Goal: Task Accomplishment & Management: Complete application form

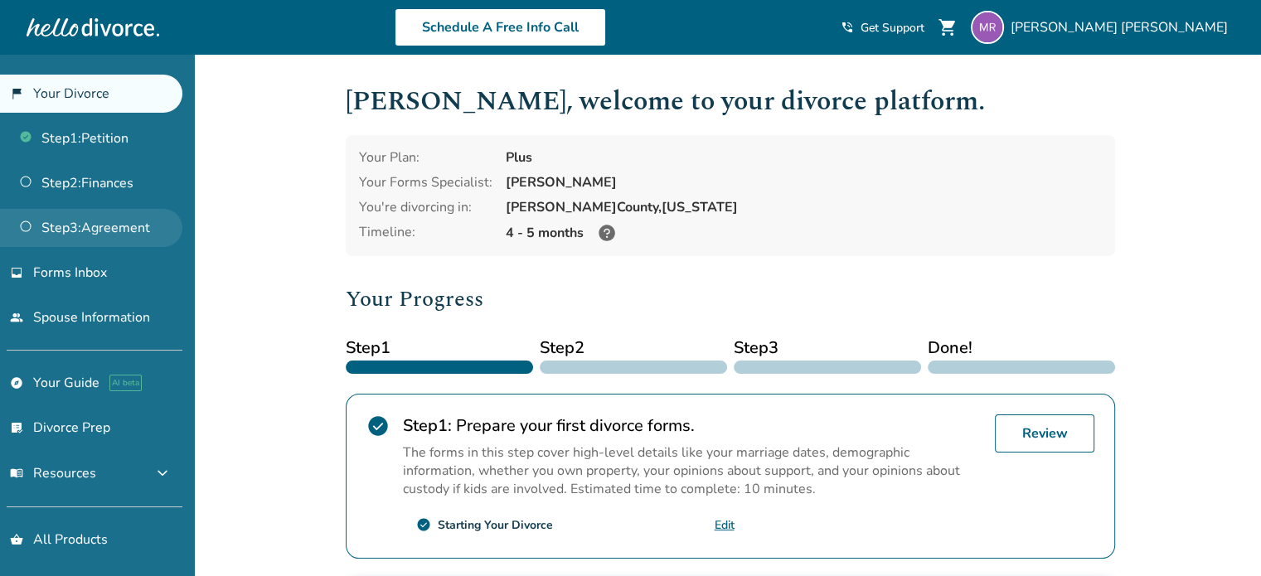
click at [123, 220] on link "Step 3 : Agreement" at bounding box center [91, 228] width 182 height 38
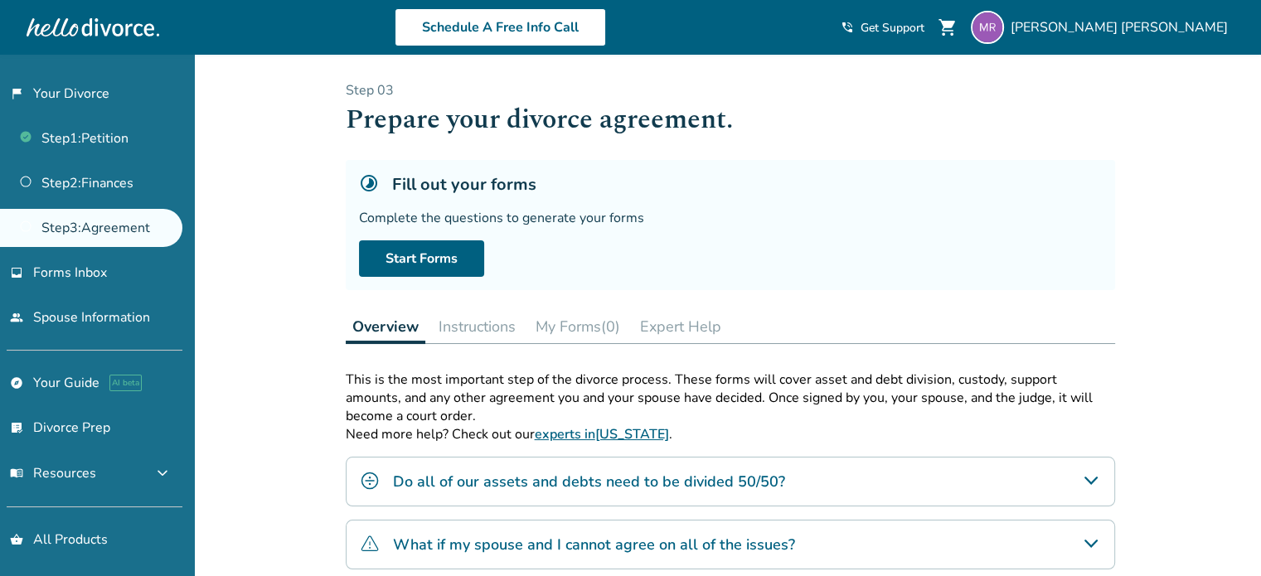
scroll to position [301, 0]
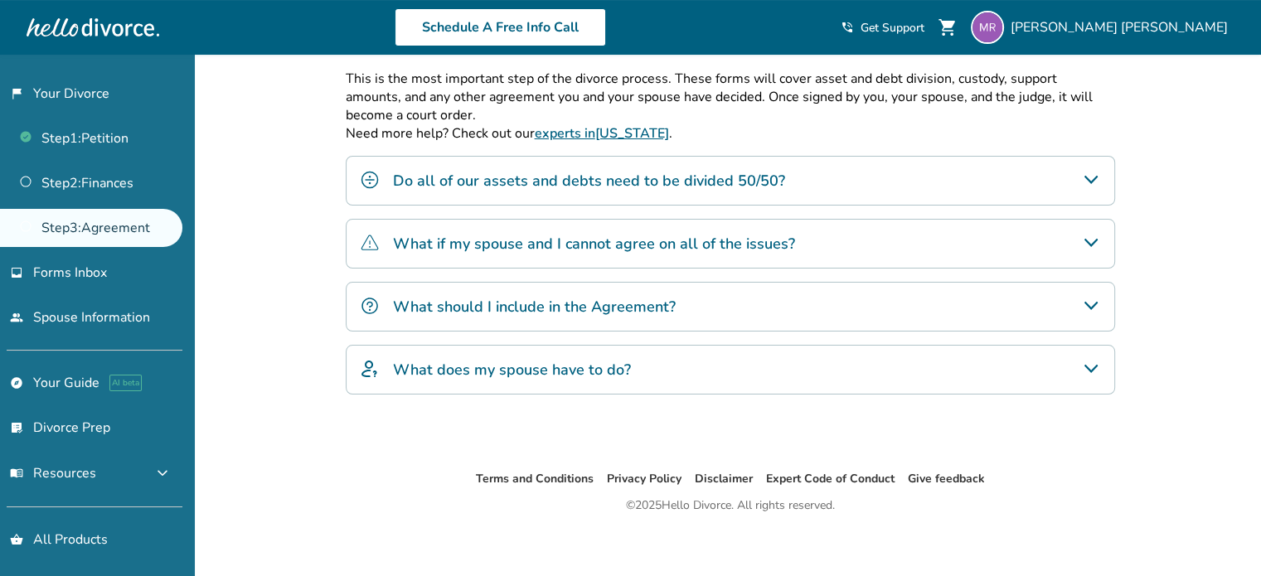
click at [1097, 176] on icon "Do all of our assets and debts need to be divided 50/50?" at bounding box center [1091, 180] width 20 height 20
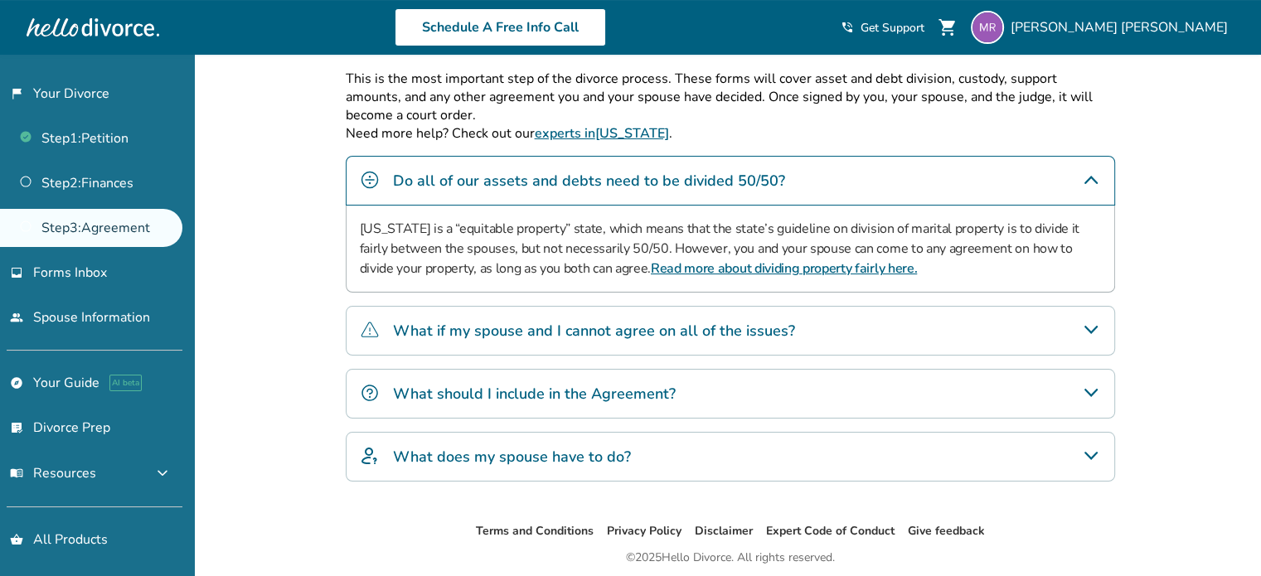
click at [1097, 176] on icon "Do all of our assets and debts need to be divided 50/50?" at bounding box center [1091, 180] width 20 height 20
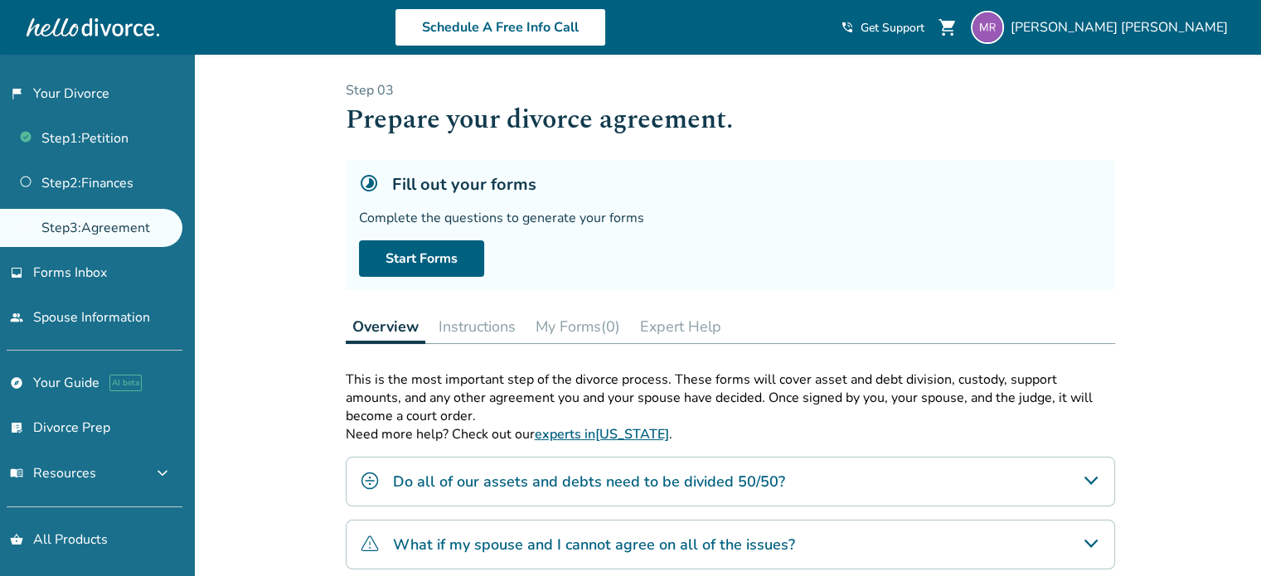
scroll to position [0, 0]
click at [432, 253] on link "Start Forms" at bounding box center [421, 258] width 125 height 36
click at [138, 184] on link "Step 2 : Finances" at bounding box center [91, 183] width 182 height 38
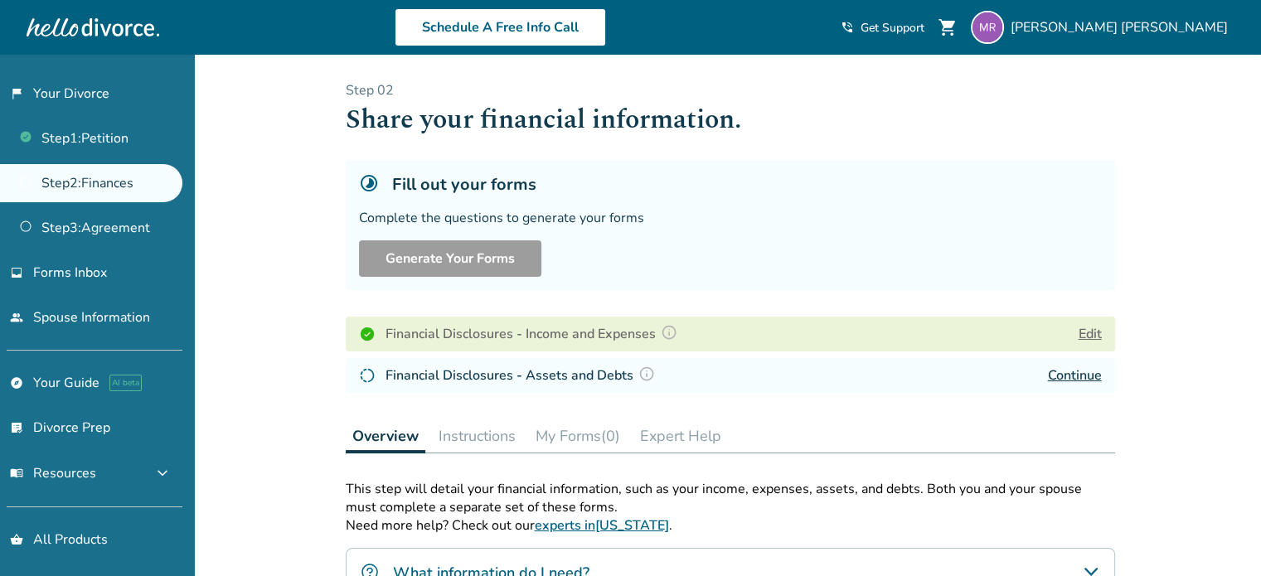
click at [494, 375] on h4 "Financial Disclosures - Assets and Debts" at bounding box center [522, 376] width 274 height 22
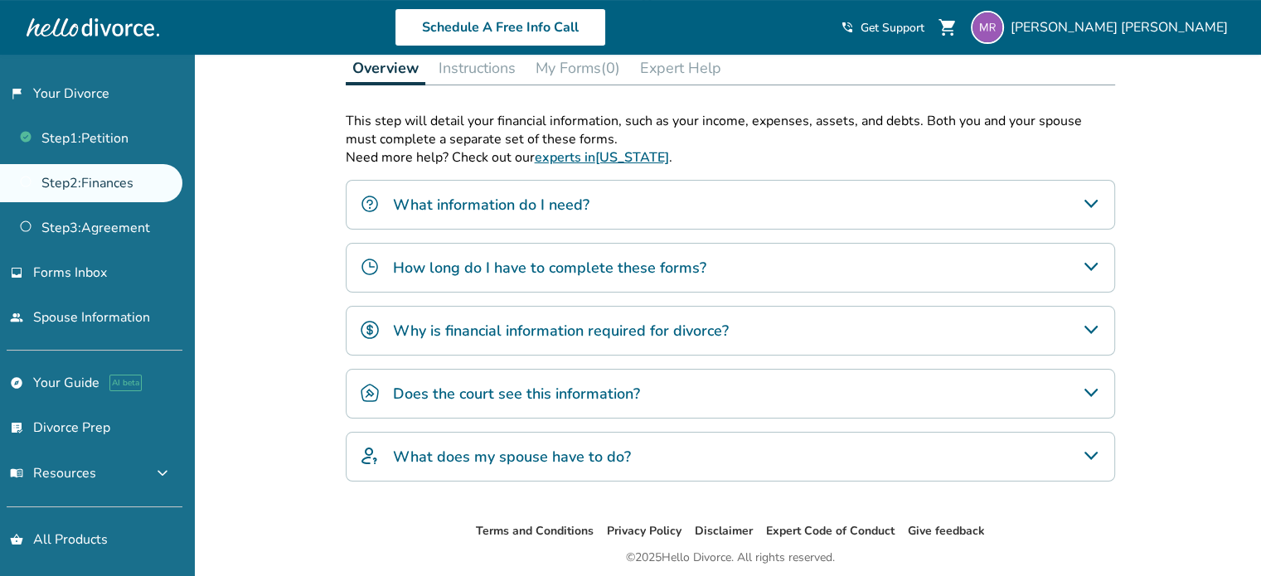
scroll to position [385, 0]
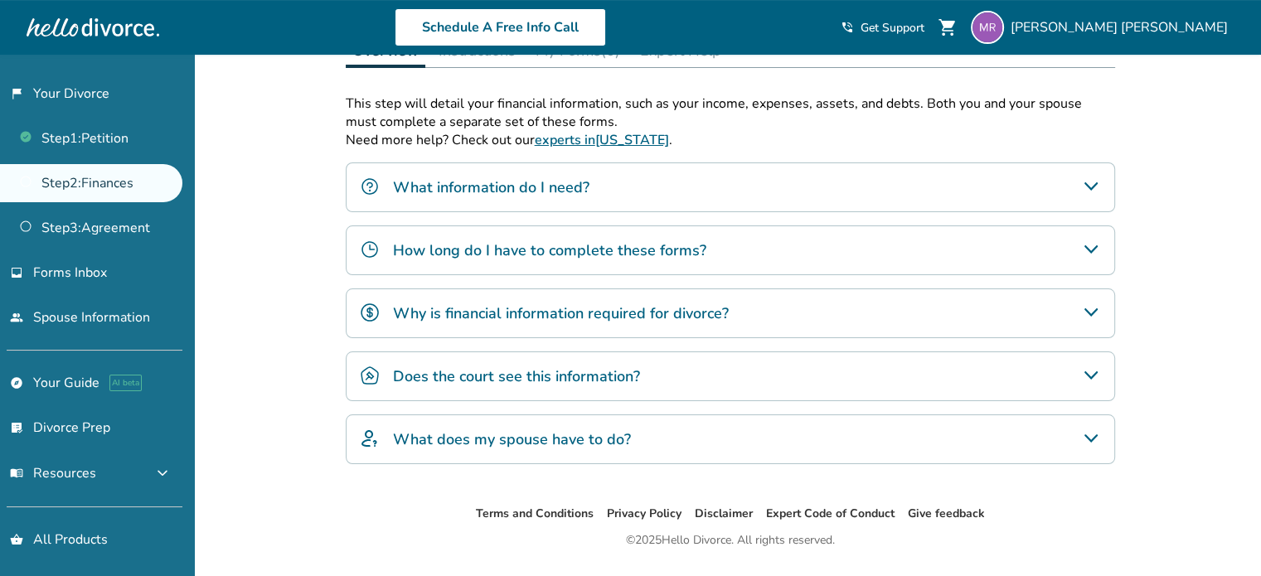
click at [1062, 368] on div "Does the court see this information?" at bounding box center [730, 376] width 769 height 50
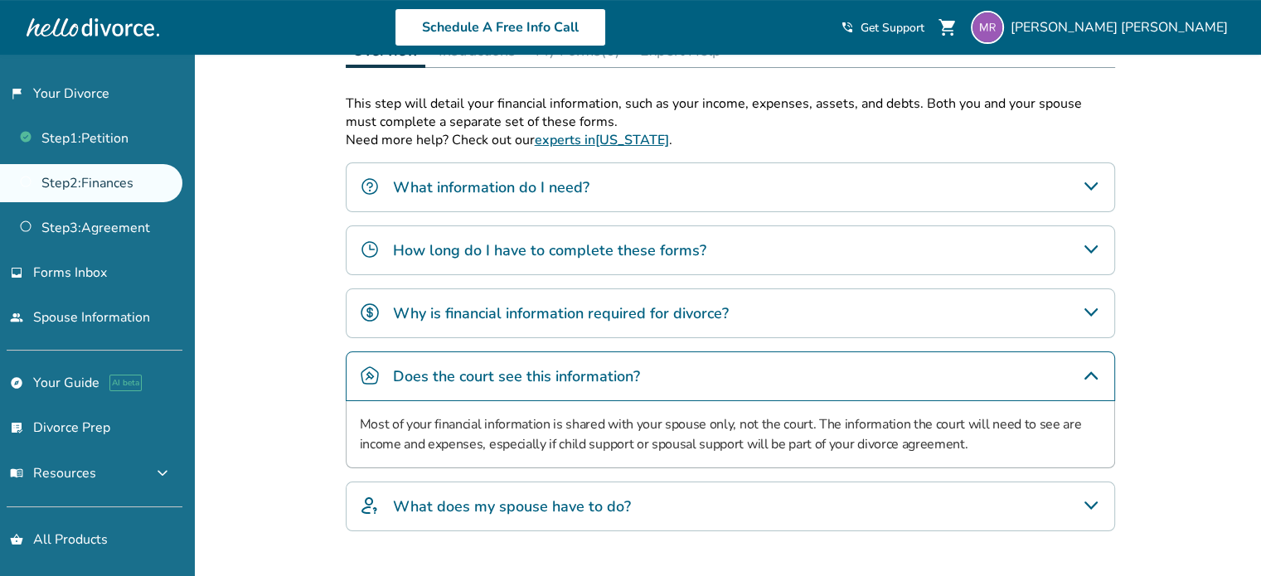
click at [1160, 344] on div "Added to cart Step 0 2 Share your financial information. Fill out your forms Co…" at bounding box center [630, 178] width 1261 height 1018
click at [1093, 374] on icon "Does the court see this information?" at bounding box center [1090, 375] width 13 height 8
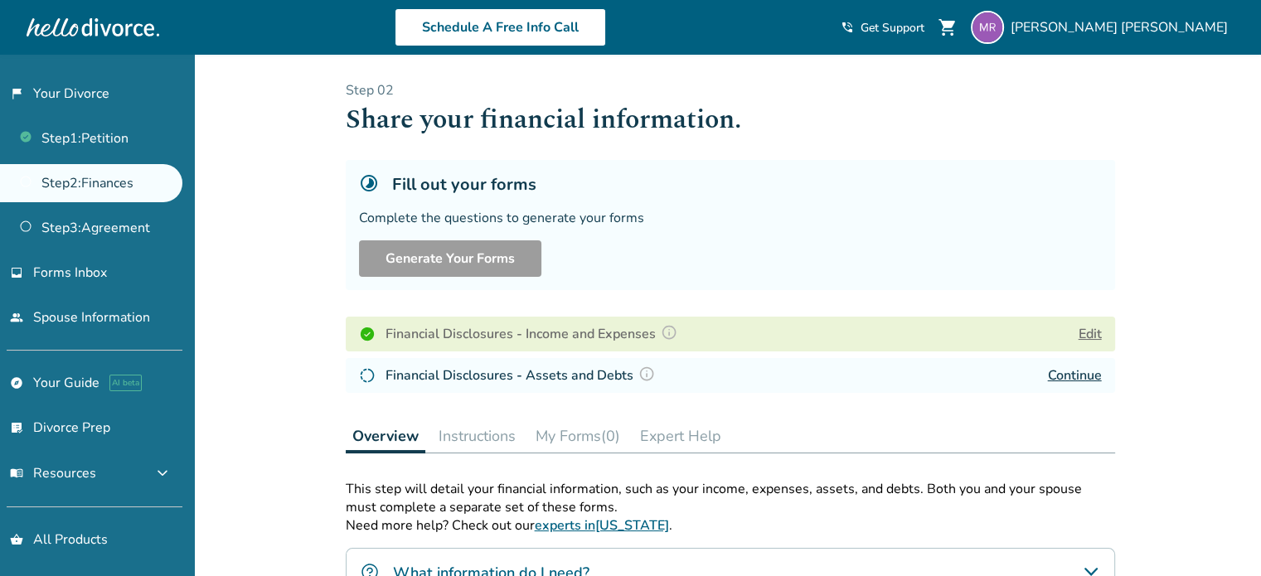
scroll to position [0, 0]
click at [119, 235] on link "Step 3 : Agreement" at bounding box center [91, 228] width 182 height 38
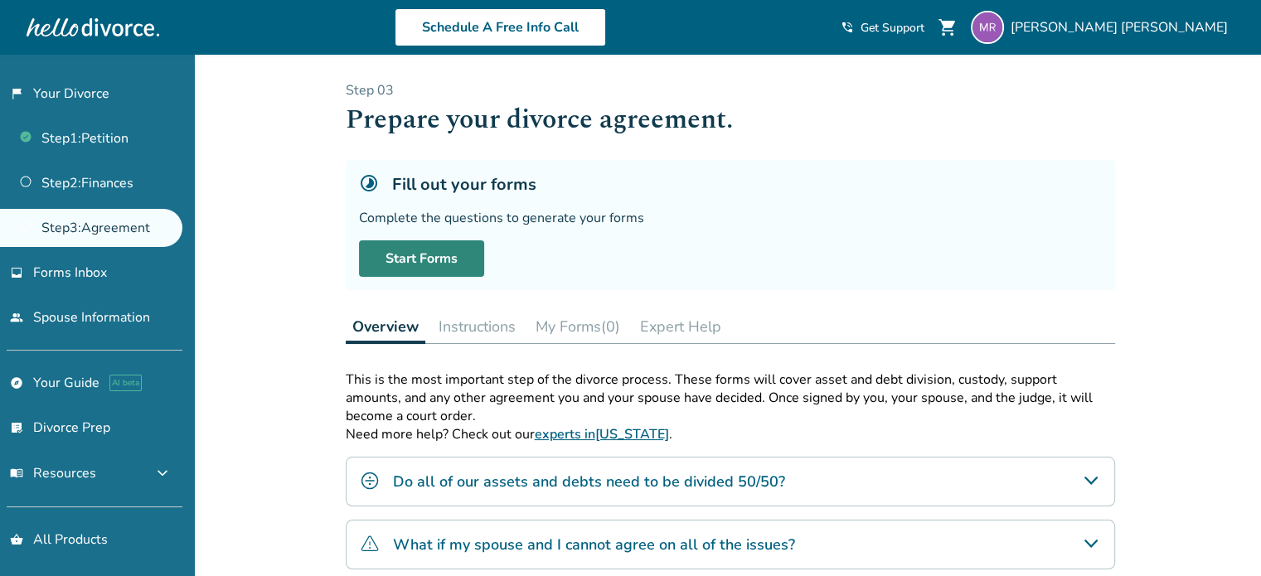
click at [445, 269] on link "Start Forms" at bounding box center [421, 258] width 125 height 36
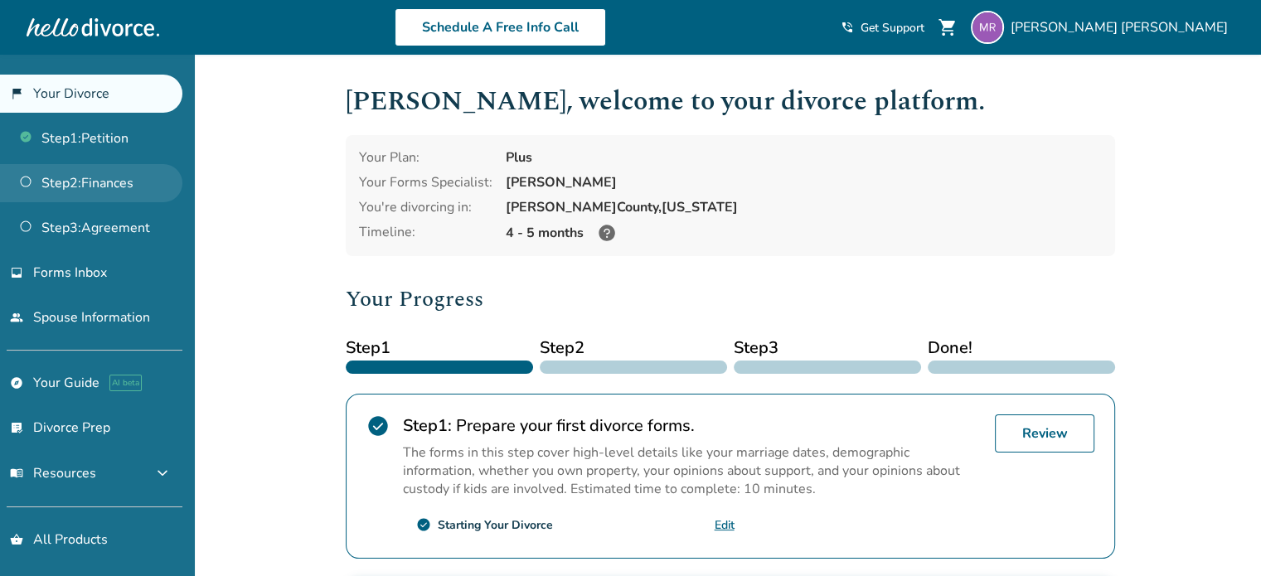
click at [68, 190] on link "Step 2 : Finances" at bounding box center [91, 183] width 182 height 38
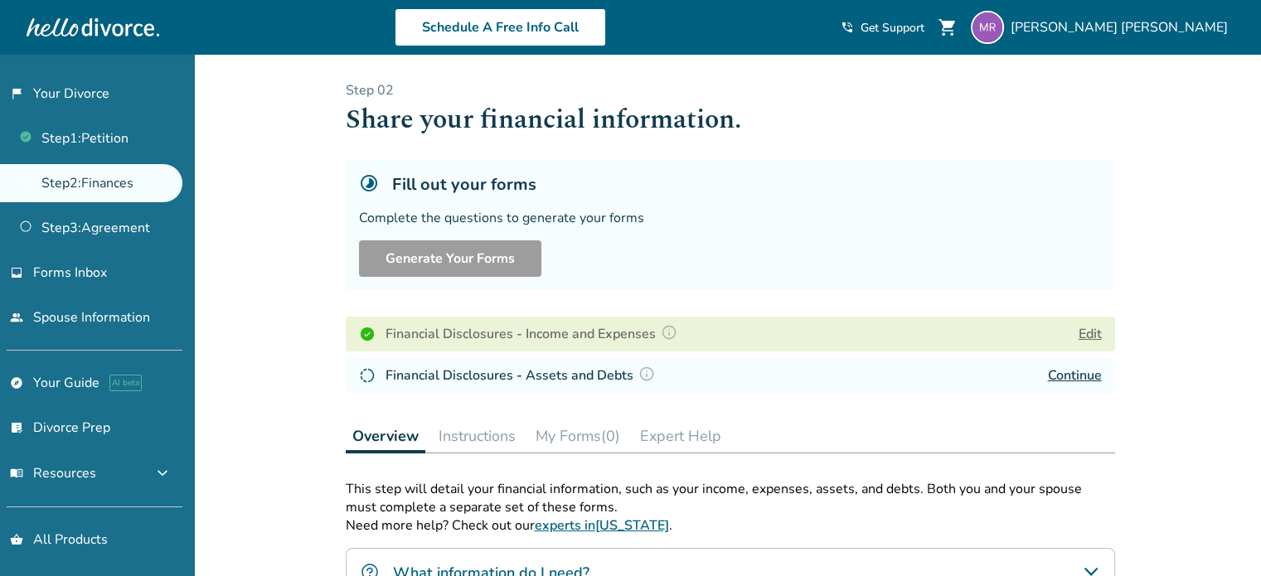
click at [1081, 378] on link "Continue" at bounding box center [1075, 375] width 54 height 18
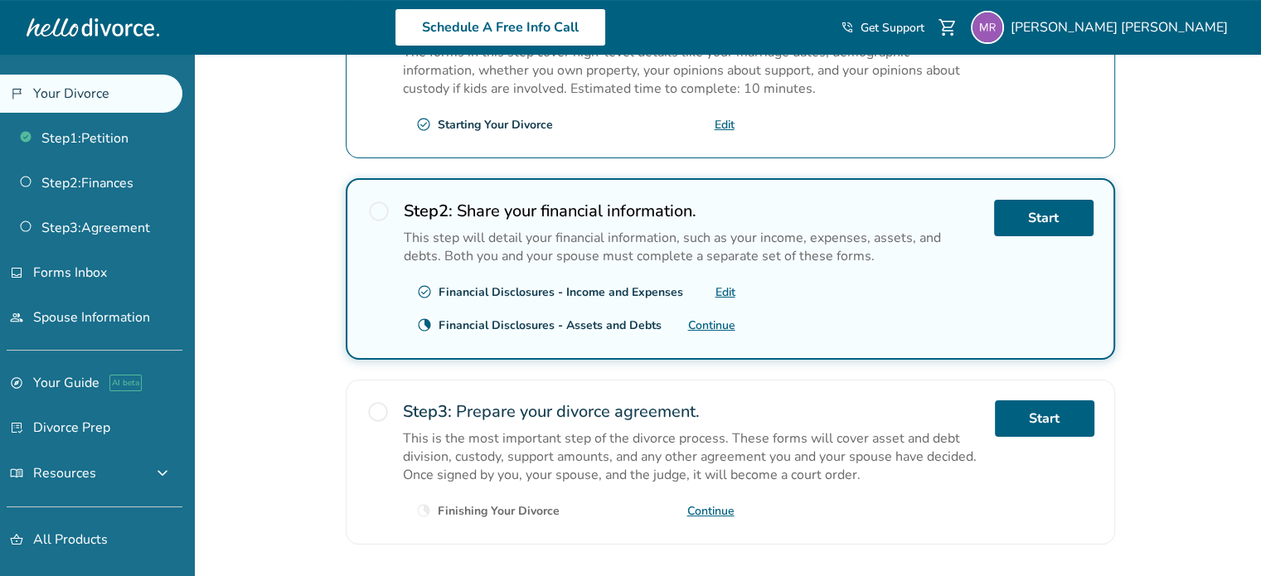
scroll to position [384, 0]
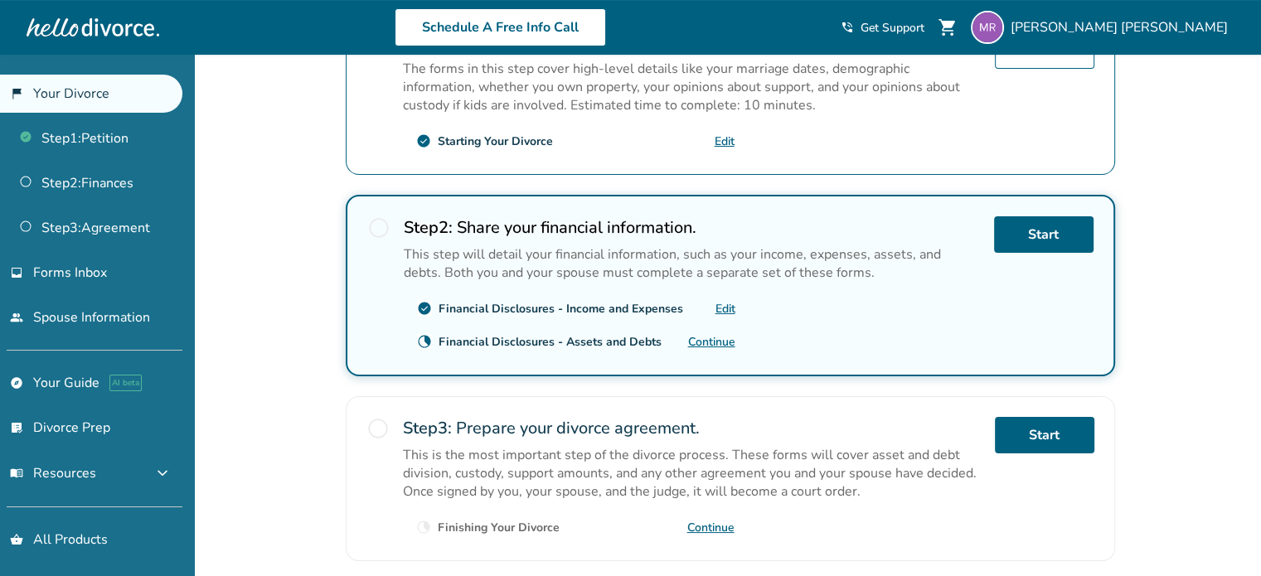
click at [720, 307] on link "Edit" at bounding box center [725, 309] width 20 height 16
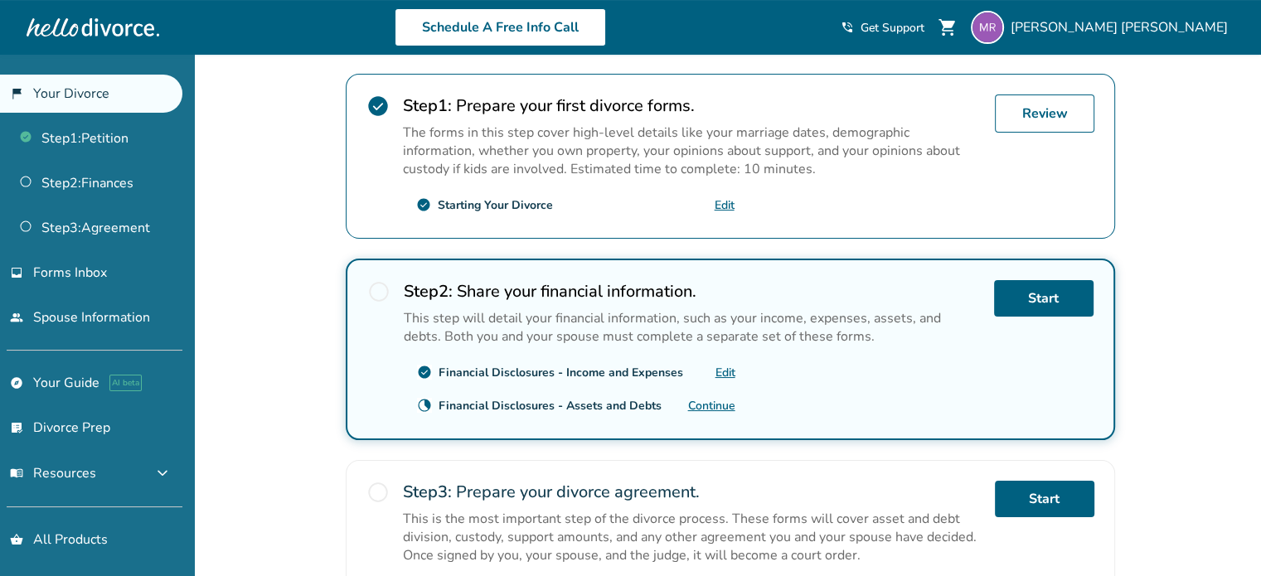
scroll to position [320, 0]
click at [85, 185] on link "Step 2 : Finances" at bounding box center [91, 183] width 182 height 38
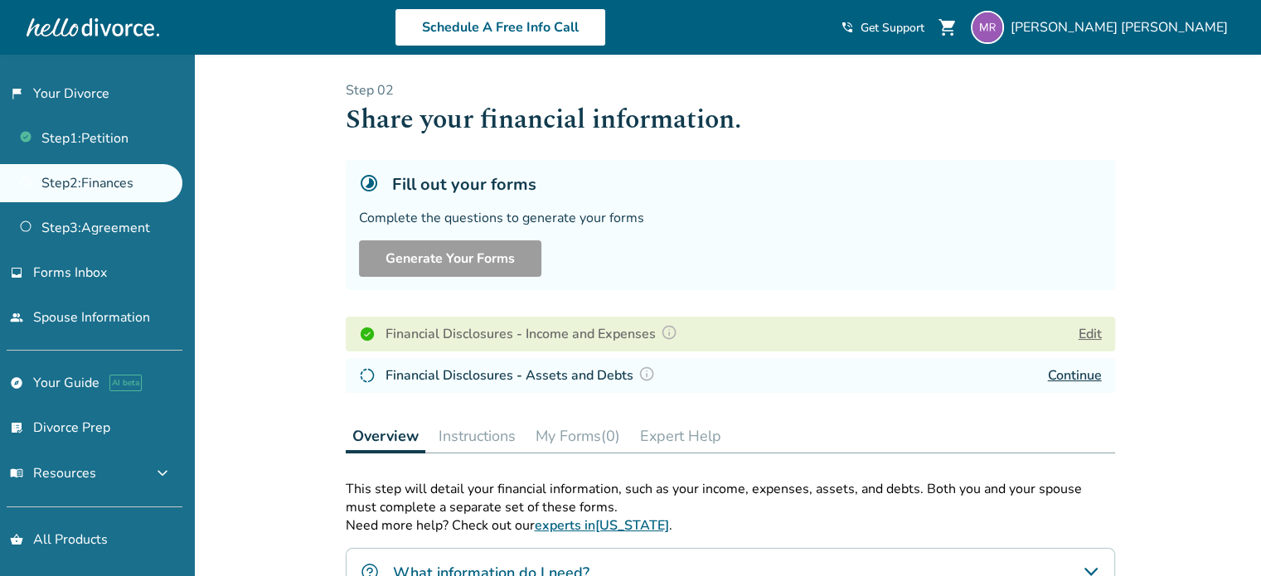
click at [574, 427] on button "My Forms (0)" at bounding box center [578, 435] width 98 height 33
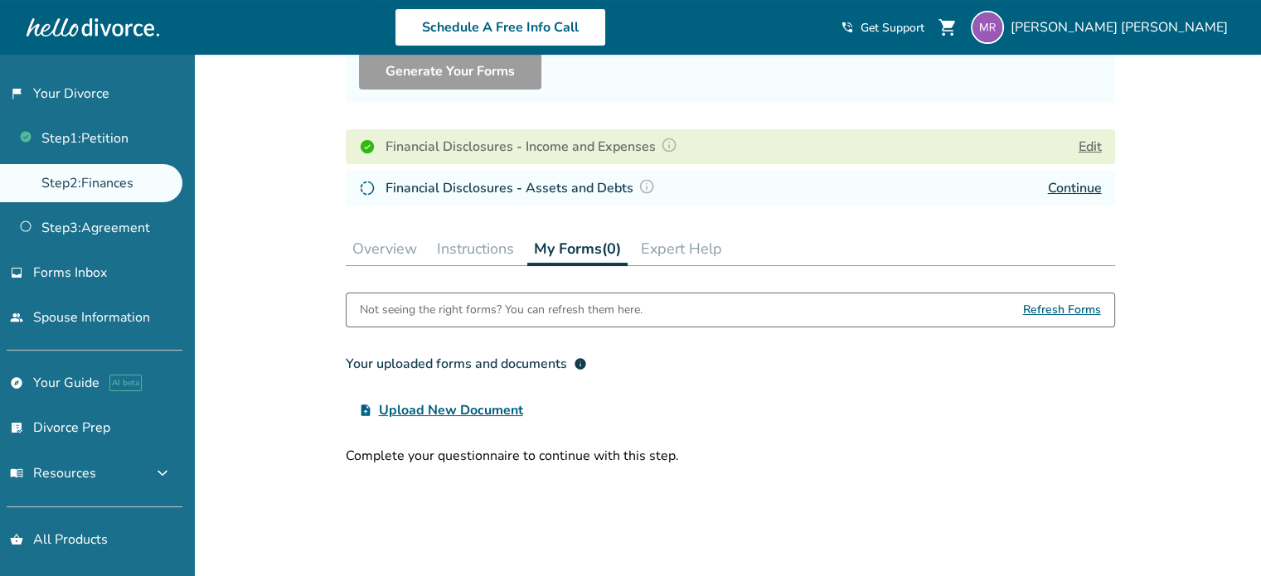
scroll to position [186, 0]
click at [494, 256] on button "Instructions" at bounding box center [475, 250] width 90 height 33
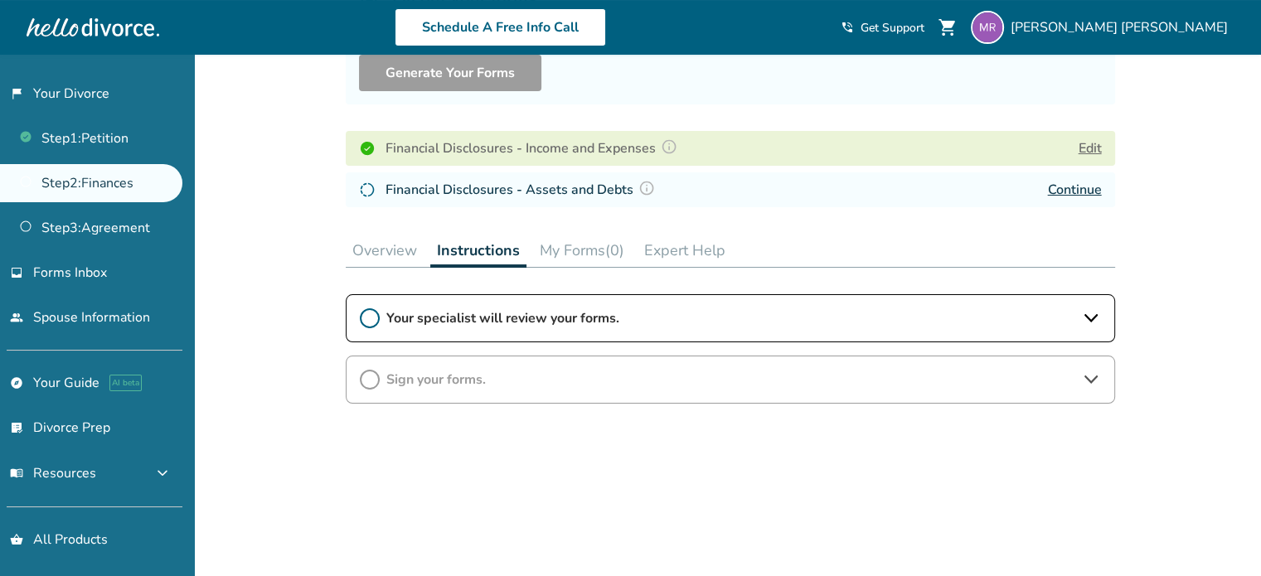
click at [577, 241] on button "My Forms (0)" at bounding box center [582, 250] width 98 height 33
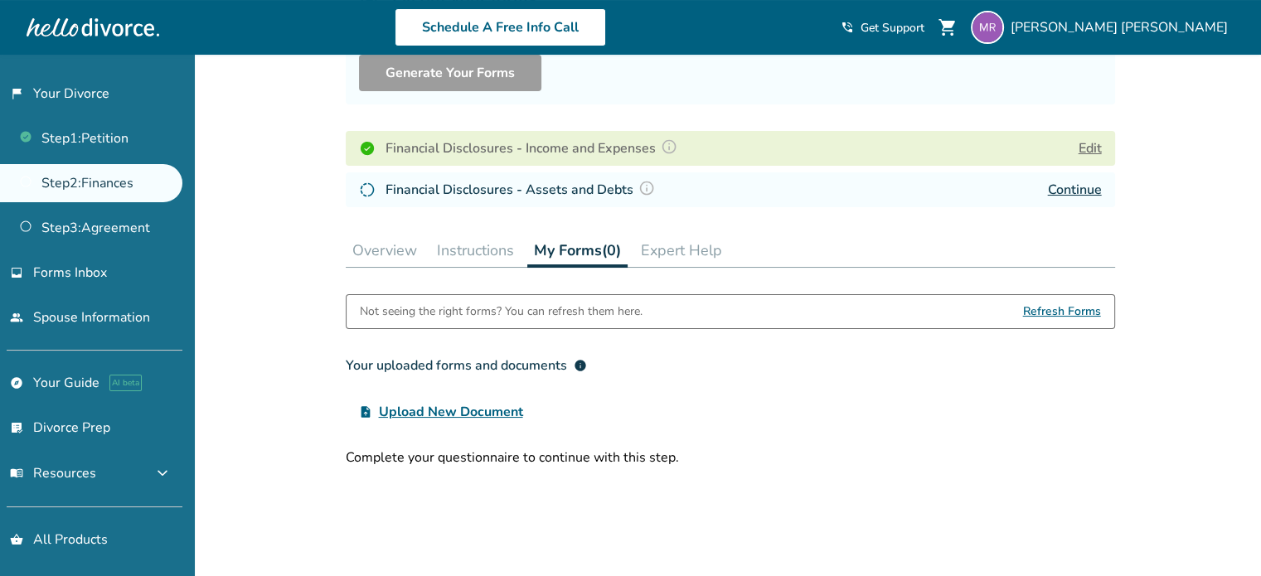
click at [394, 241] on button "Overview" at bounding box center [385, 250] width 78 height 33
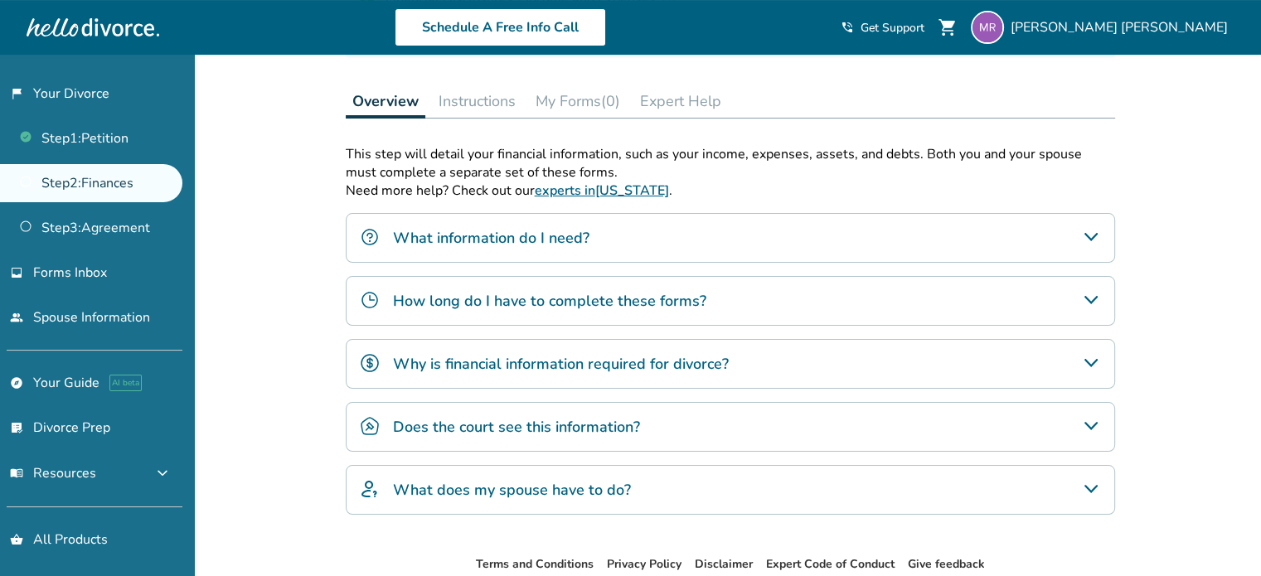
scroll to position [358, 0]
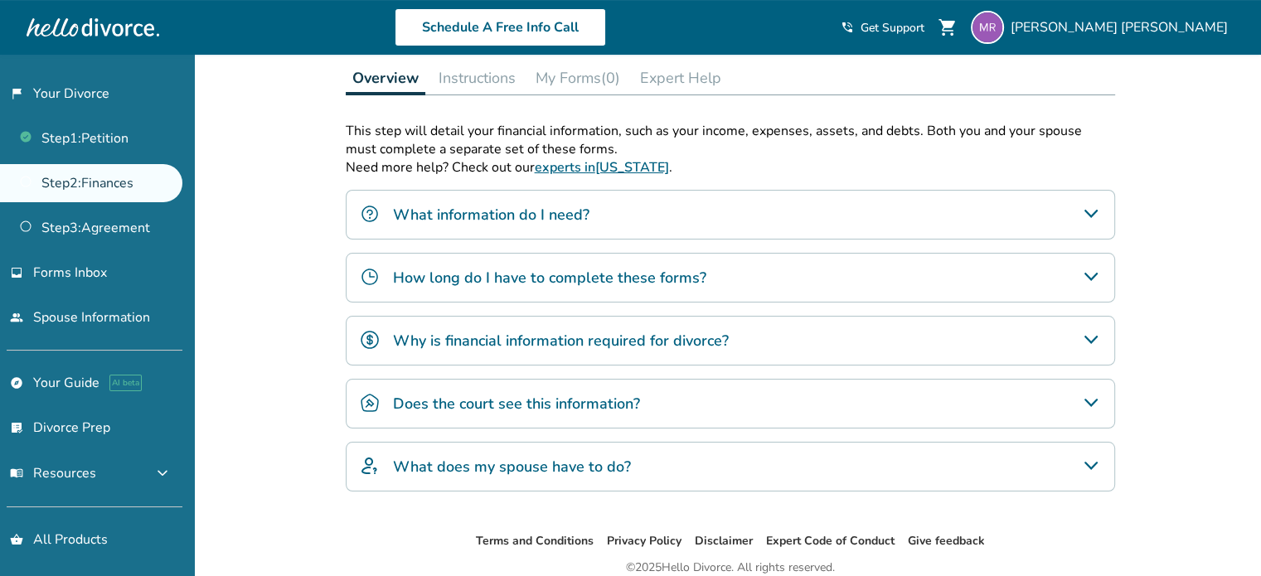
click at [719, 334] on h4 "Why is financial information required for divorce?" at bounding box center [561, 341] width 336 height 22
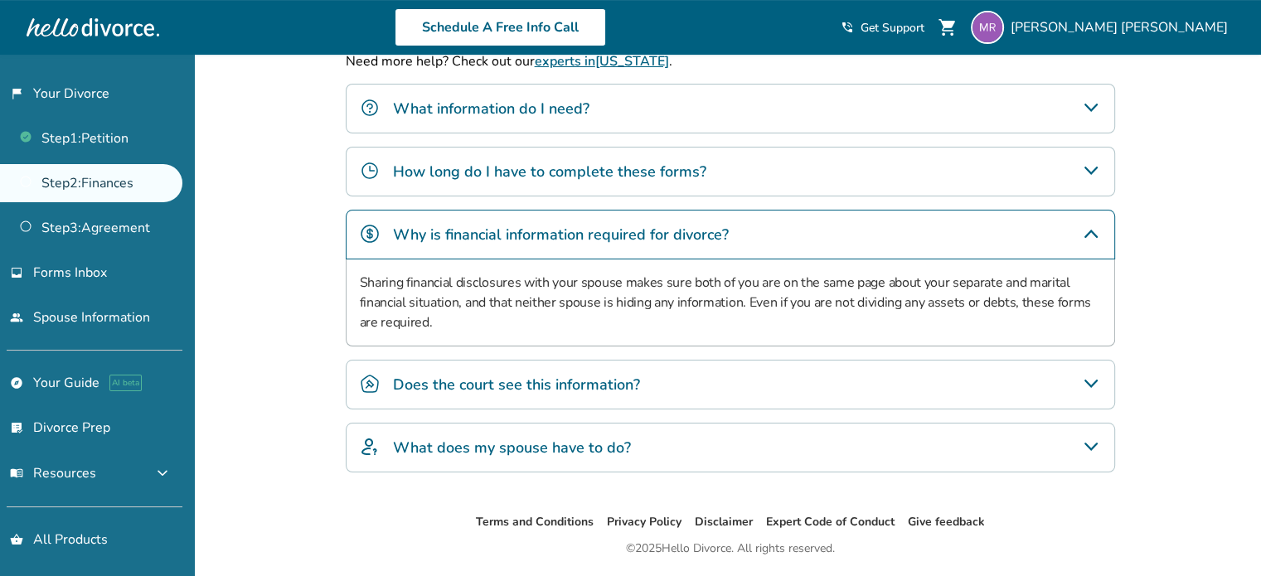
scroll to position [464, 0]
click at [673, 367] on div "Does the court see this information?" at bounding box center [730, 385] width 769 height 50
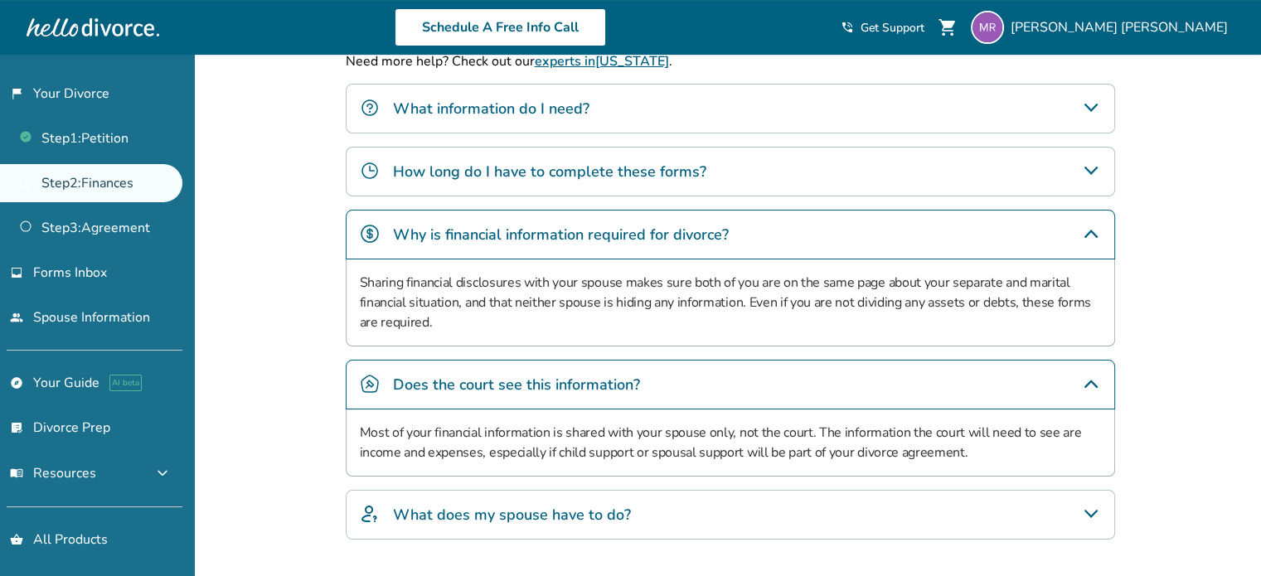
scroll to position [574, 0]
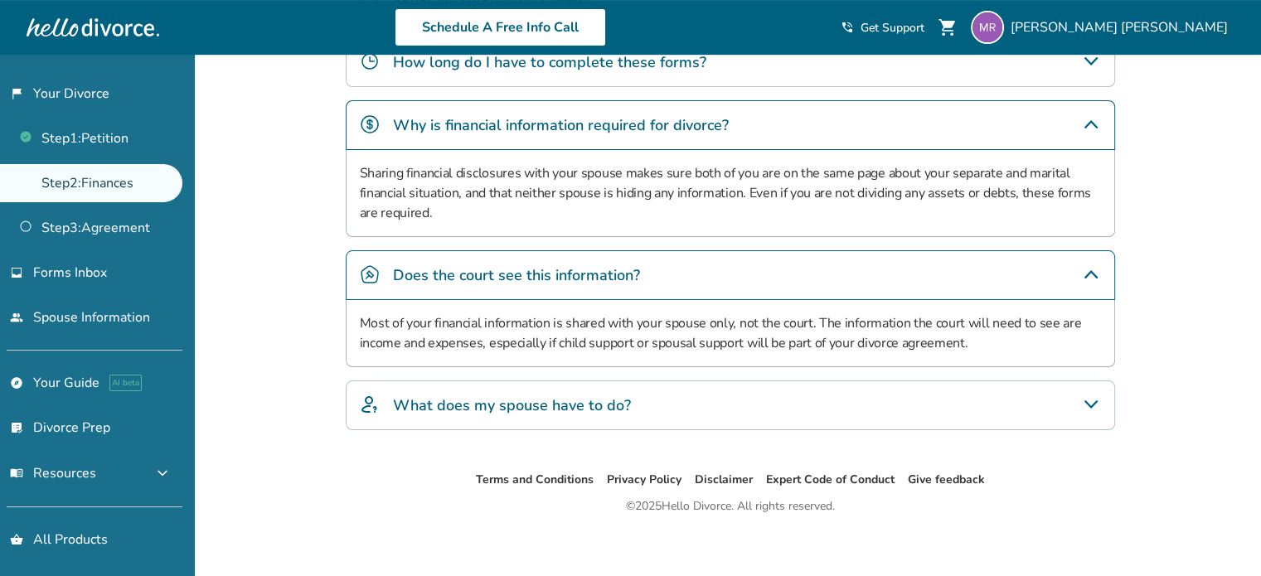
click at [656, 392] on div "What does my spouse have to do?" at bounding box center [730, 405] width 769 height 50
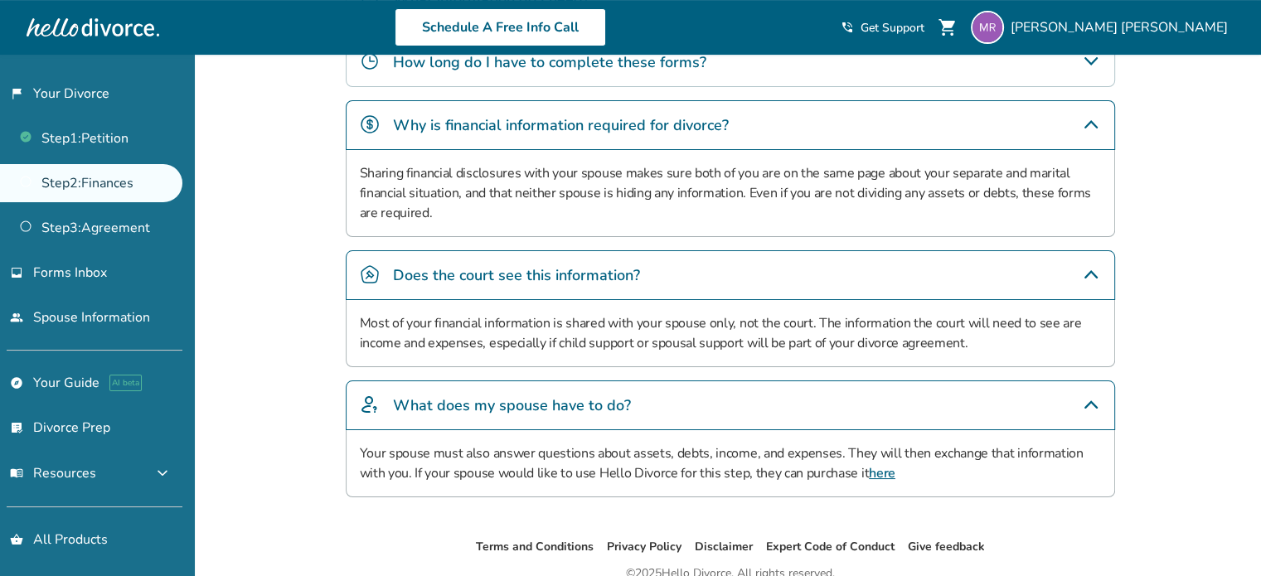
click at [656, 392] on div "What does my spouse have to do?" at bounding box center [730, 405] width 769 height 50
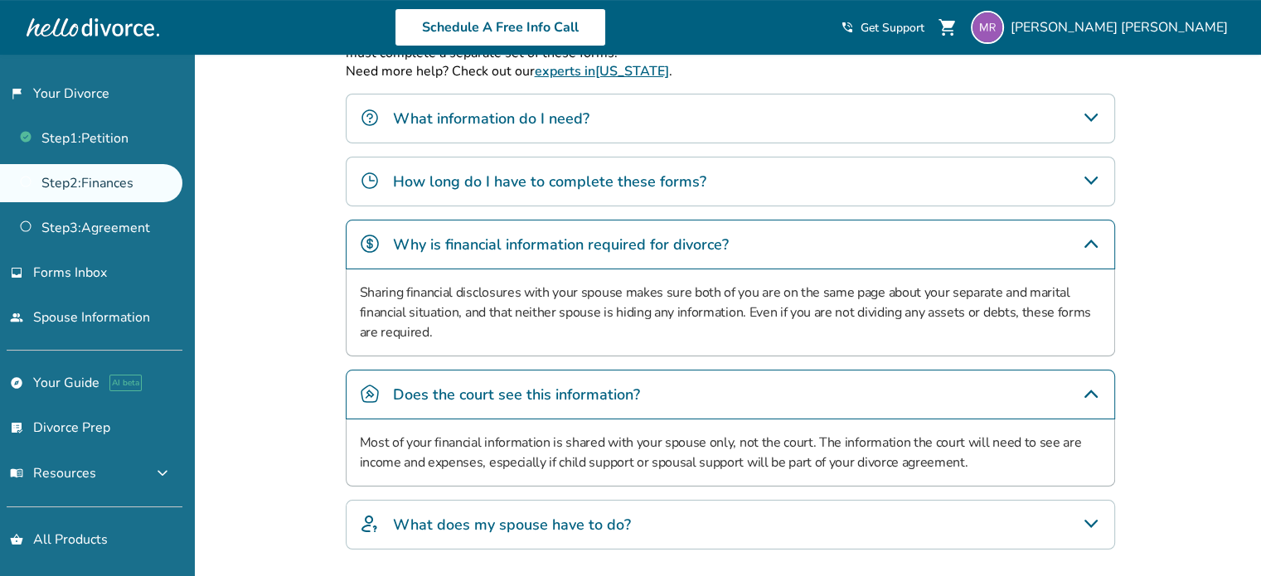
scroll to position [454, 0]
click at [623, 235] on h4 "Why is financial information required for divorce?" at bounding box center [561, 245] width 336 height 22
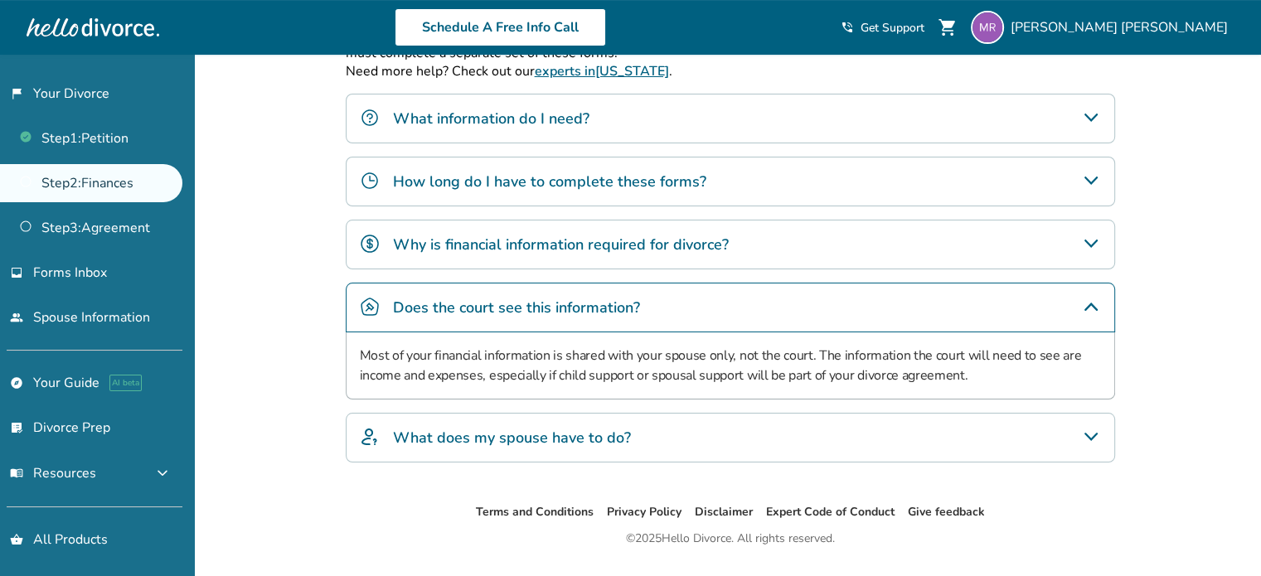
click at [617, 186] on h4 "How long do I have to complete these forms?" at bounding box center [549, 182] width 313 height 22
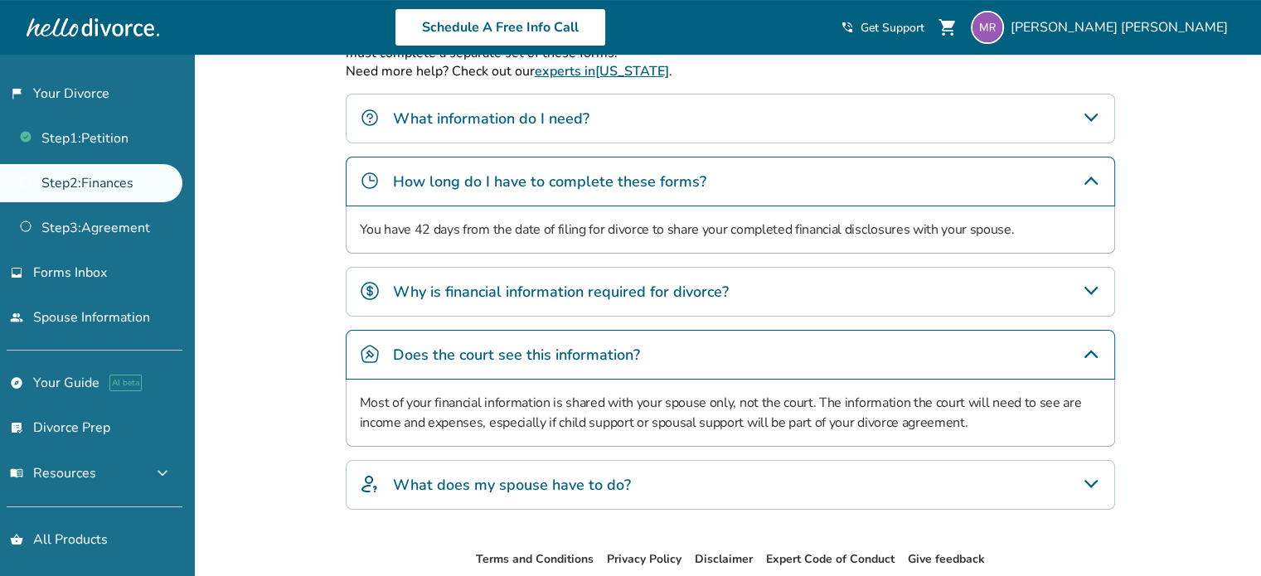
click at [617, 186] on h4 "How long do I have to complete these forms?" at bounding box center [549, 182] width 313 height 22
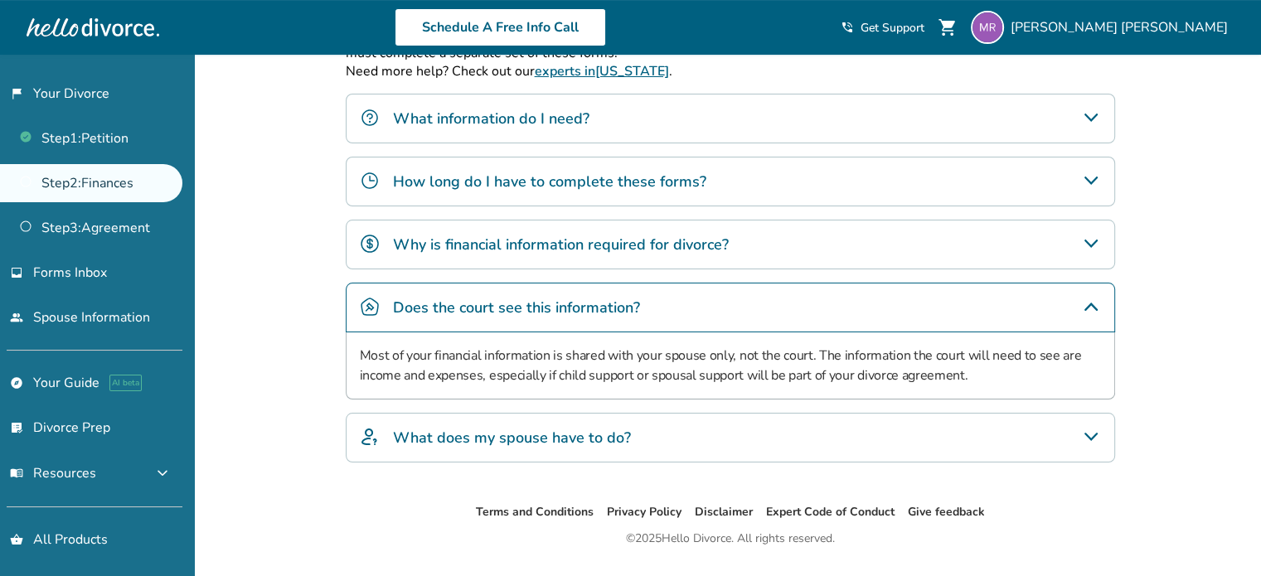
click at [601, 119] on div "What information do I need?" at bounding box center [730, 119] width 769 height 50
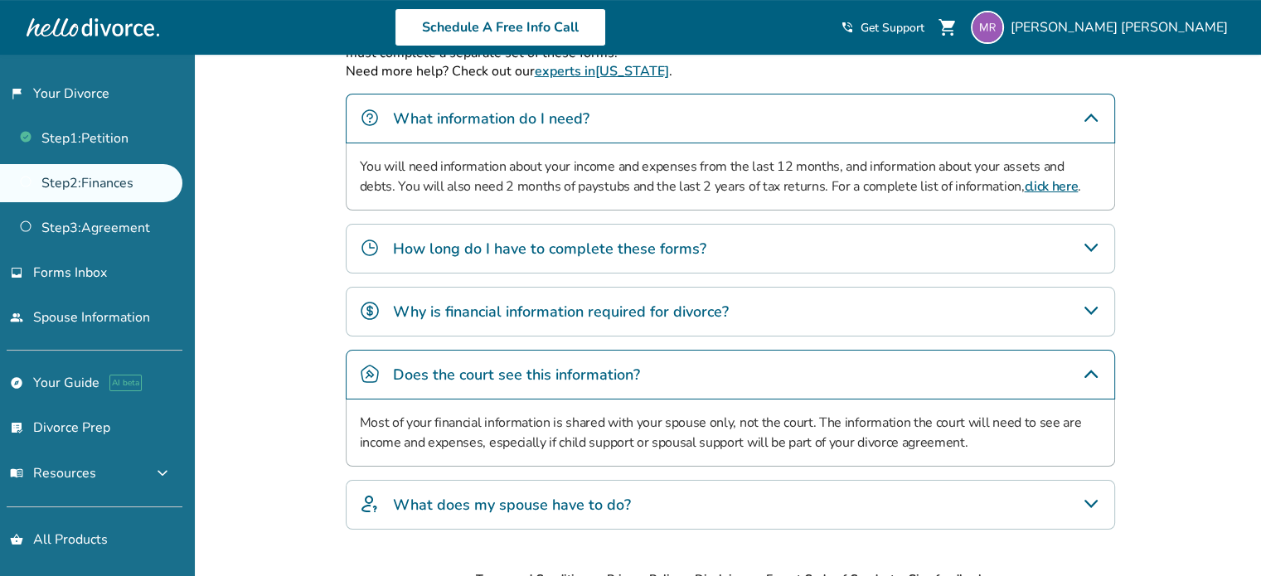
click at [1024, 182] on link "click here" at bounding box center [1051, 186] width 54 height 18
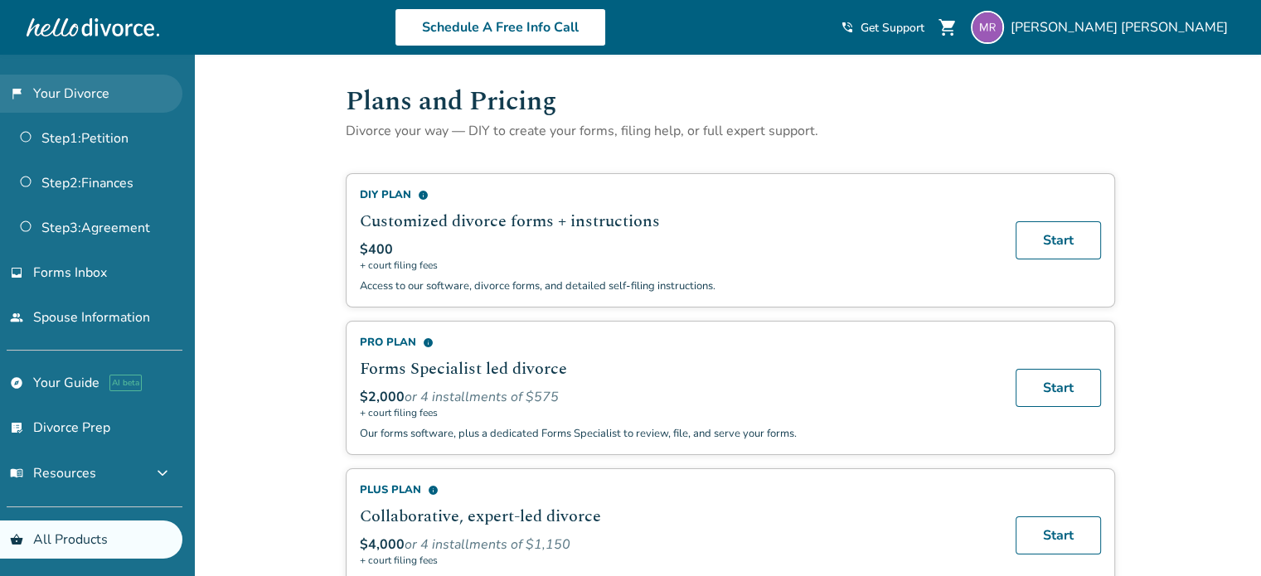
click at [93, 100] on link "flag_2 Your Divorce" at bounding box center [91, 94] width 182 height 38
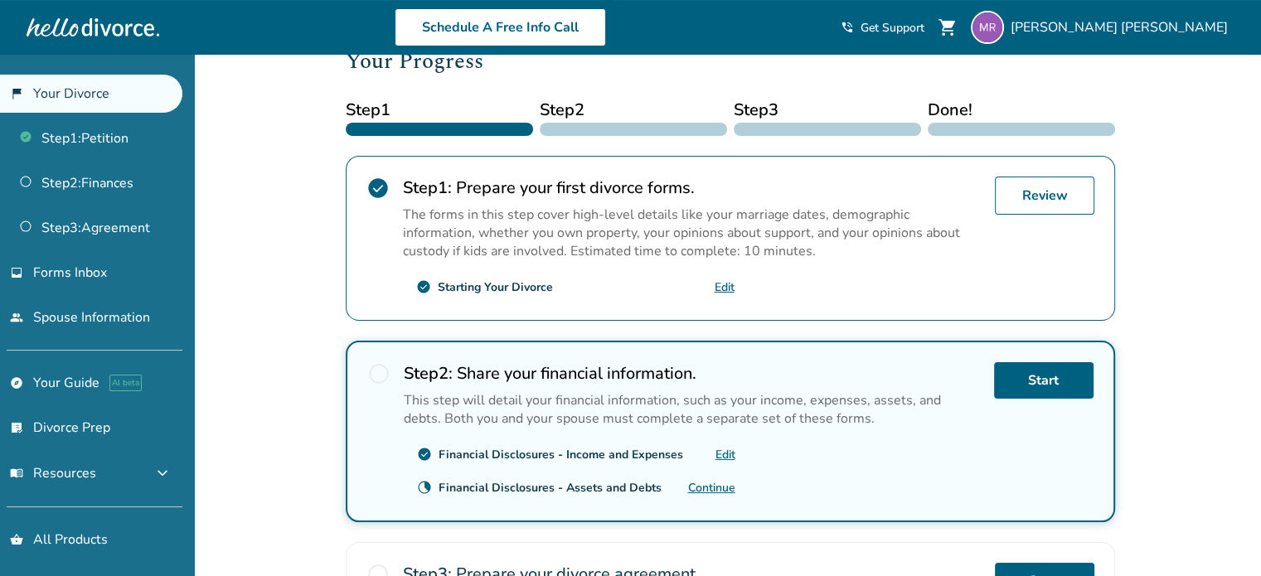
scroll to position [302, 0]
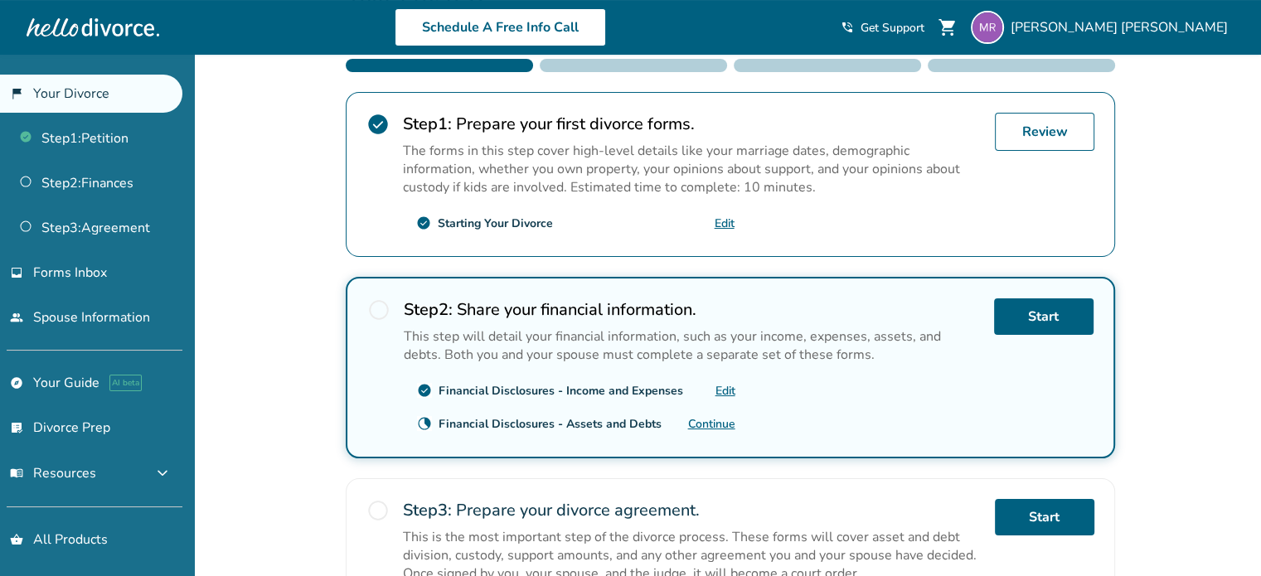
click at [719, 416] on link "Continue" at bounding box center [711, 424] width 47 height 16
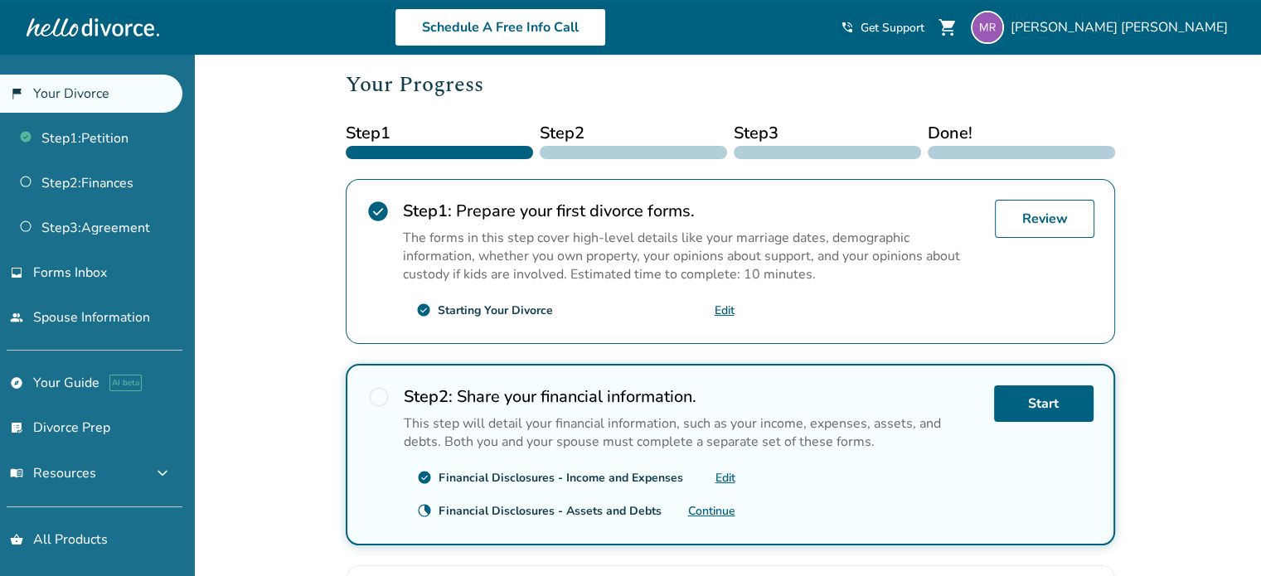
scroll to position [217, 0]
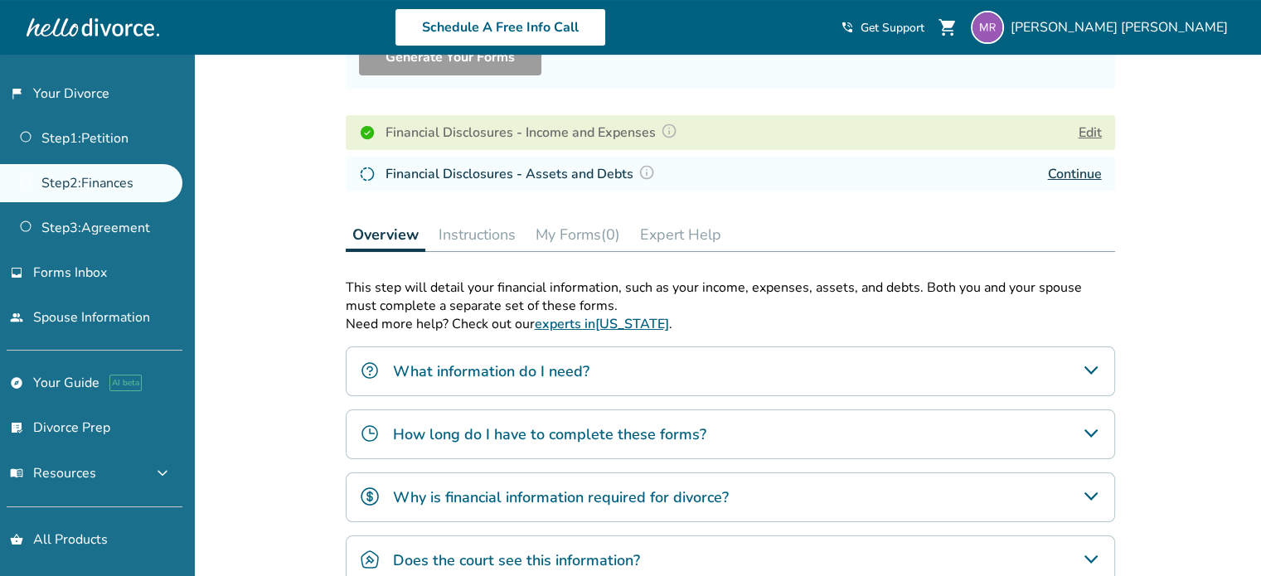
scroll to position [297, 0]
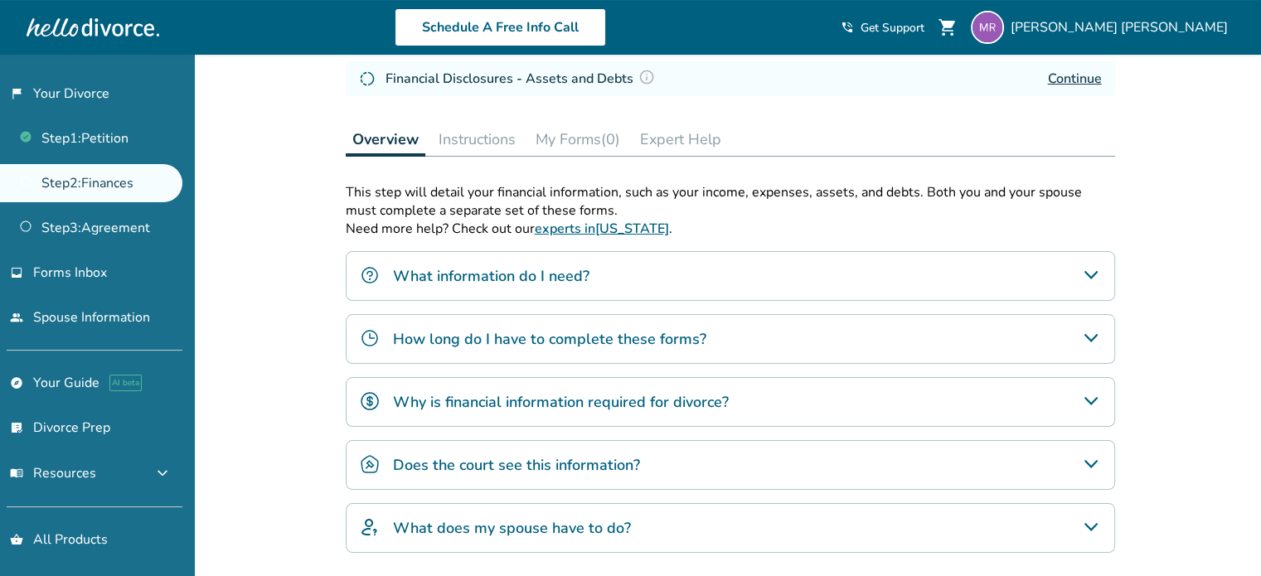
click at [763, 288] on div "What information do I need?" at bounding box center [730, 276] width 769 height 50
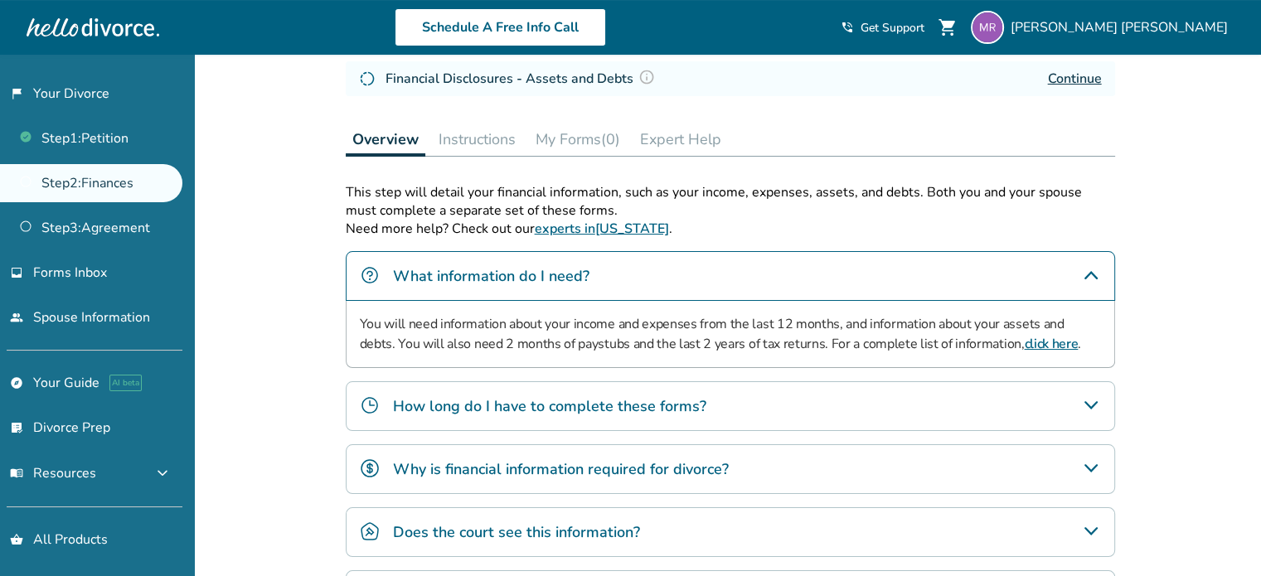
click at [1024, 341] on link "click here" at bounding box center [1051, 344] width 54 height 18
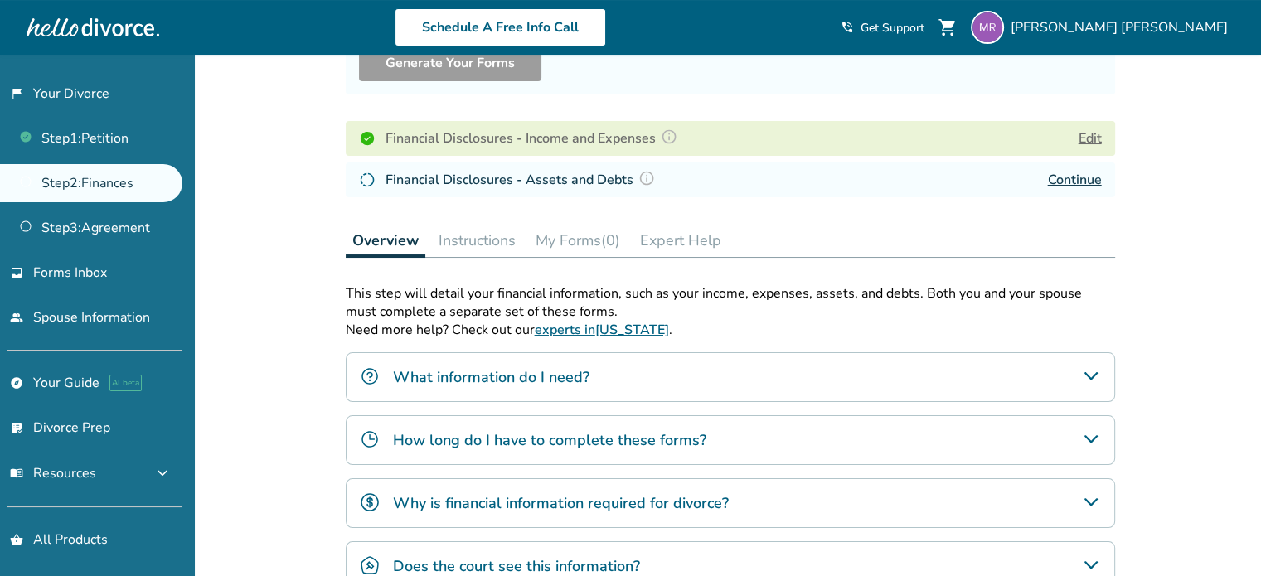
scroll to position [64, 0]
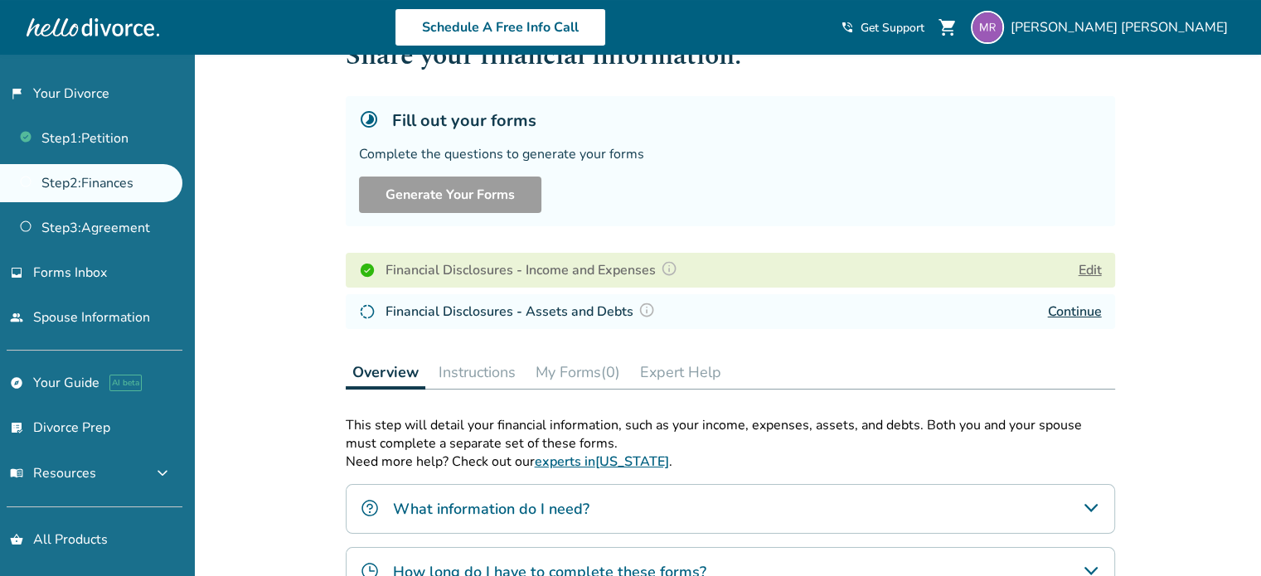
click at [644, 306] on img at bounding box center [646, 310] width 17 height 17
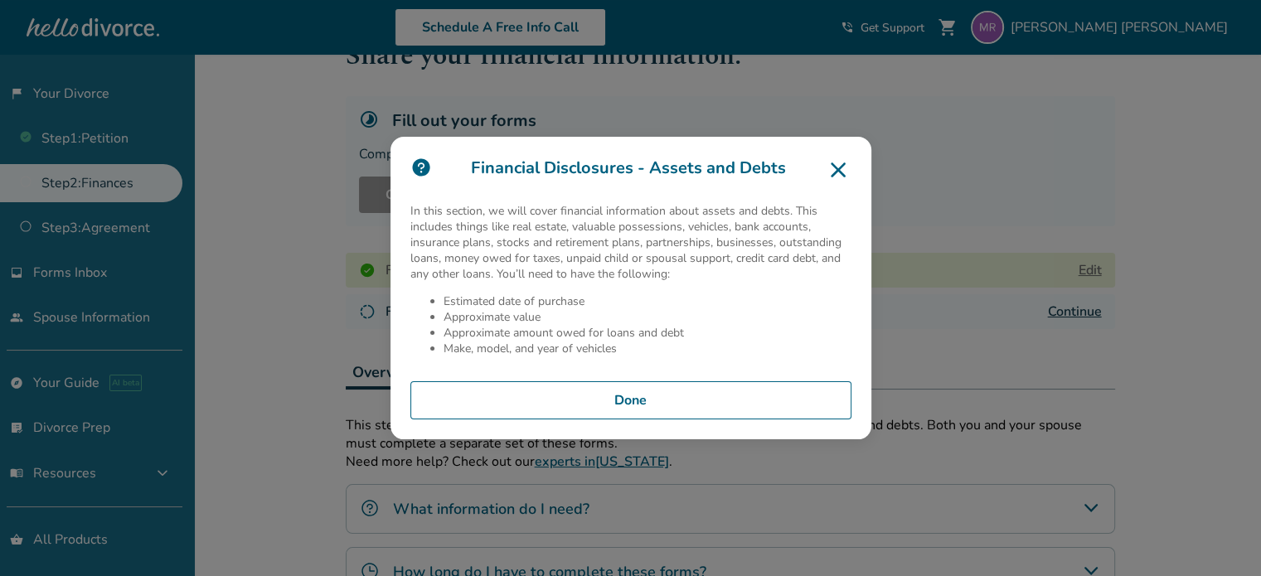
click at [848, 170] on icon at bounding box center [838, 170] width 27 height 27
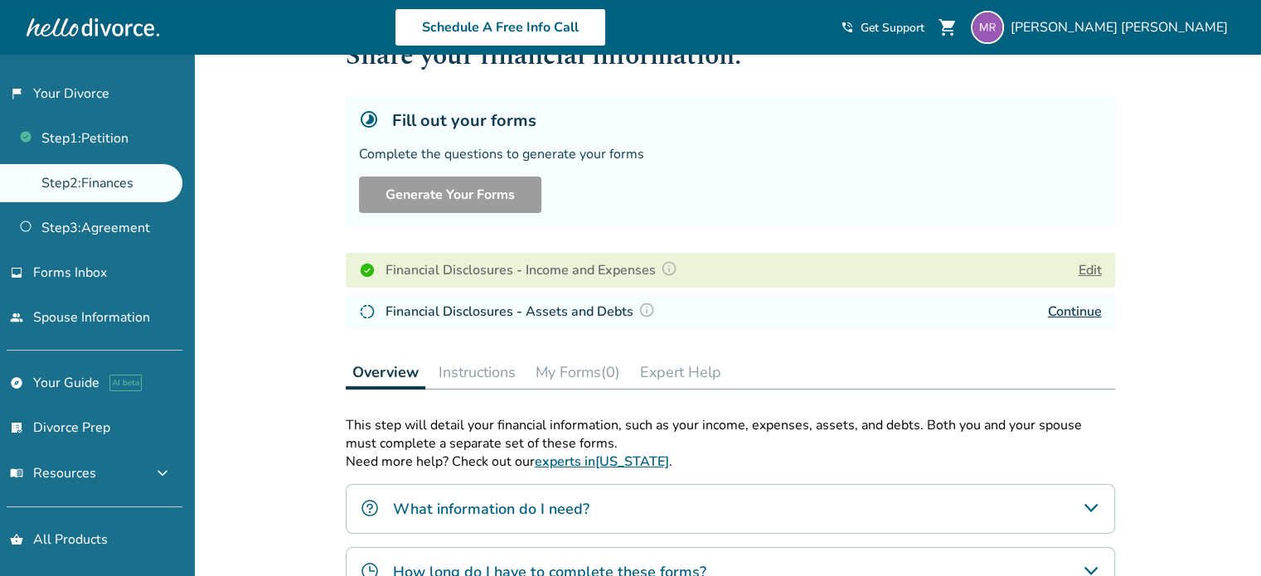
click at [586, 365] on button "My Forms (0)" at bounding box center [578, 372] width 98 height 33
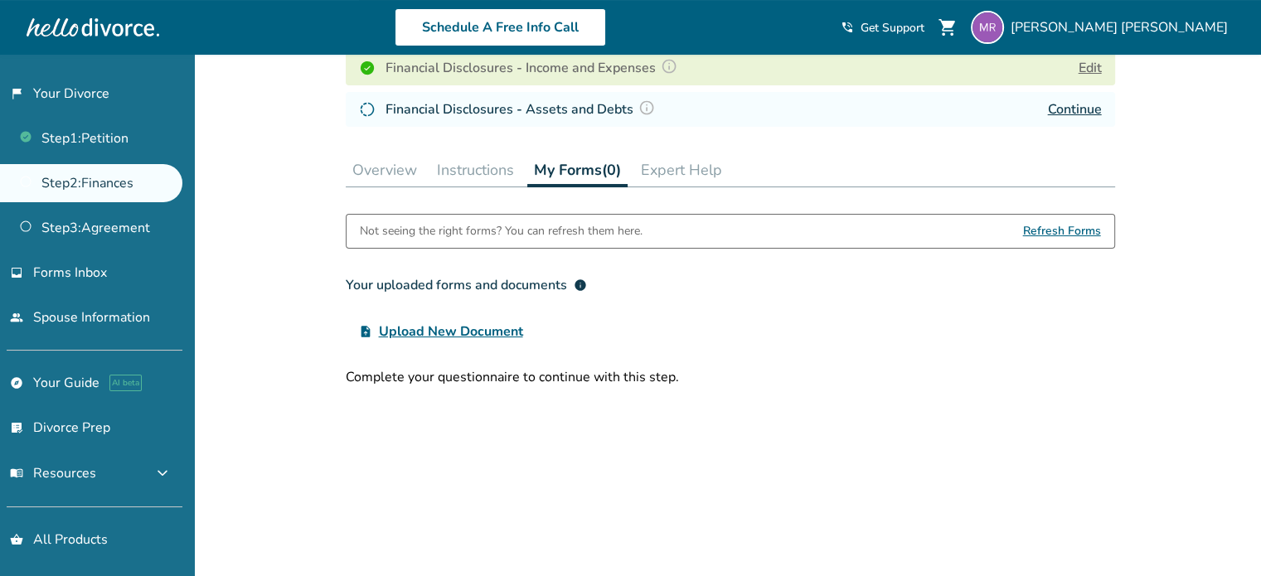
scroll to position [290, 0]
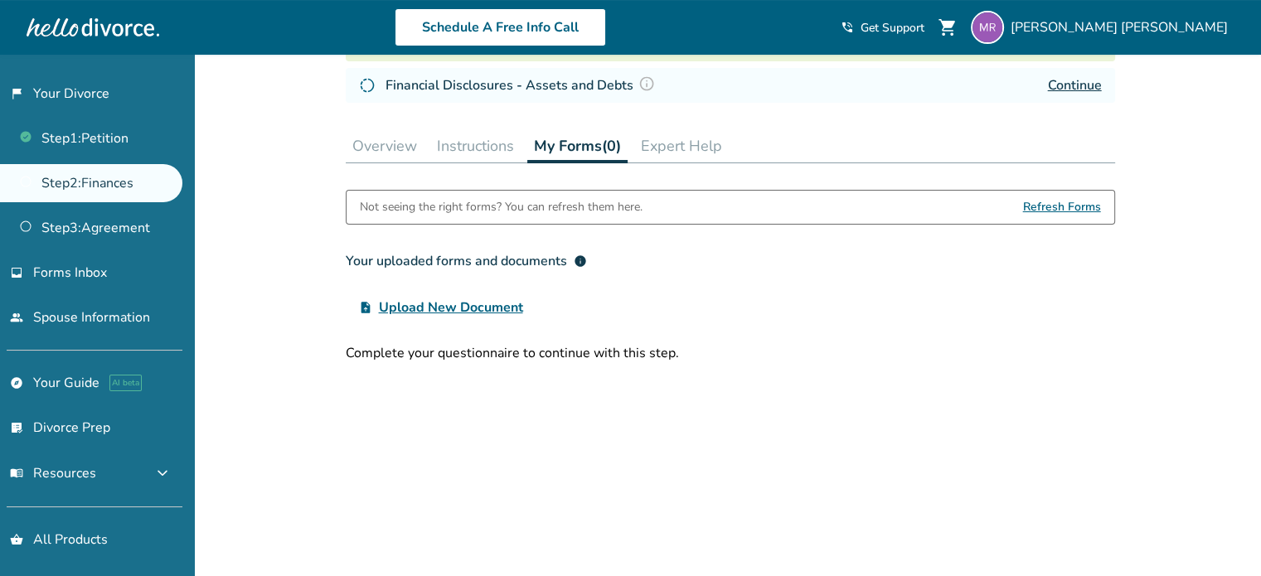
click at [312, 32] on div "Schedule A Free Info Call" at bounding box center [499, 27] width 681 height 38
click at [94, 185] on link "Step 2 : Finances" at bounding box center [91, 183] width 182 height 38
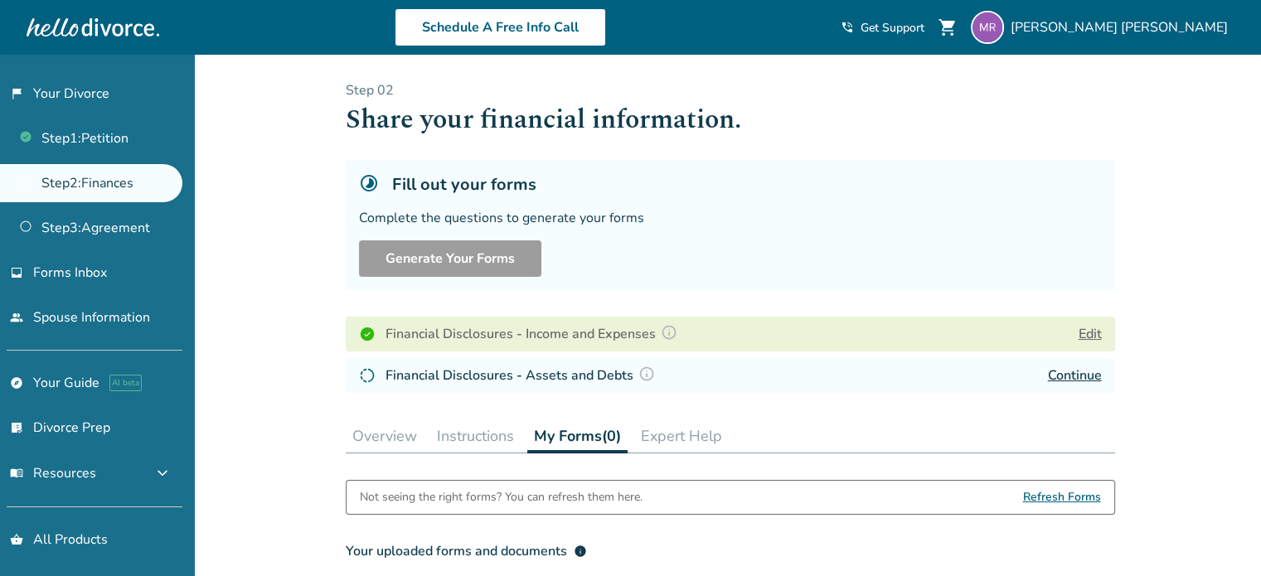
click at [382, 436] on button "Overview" at bounding box center [385, 435] width 78 height 33
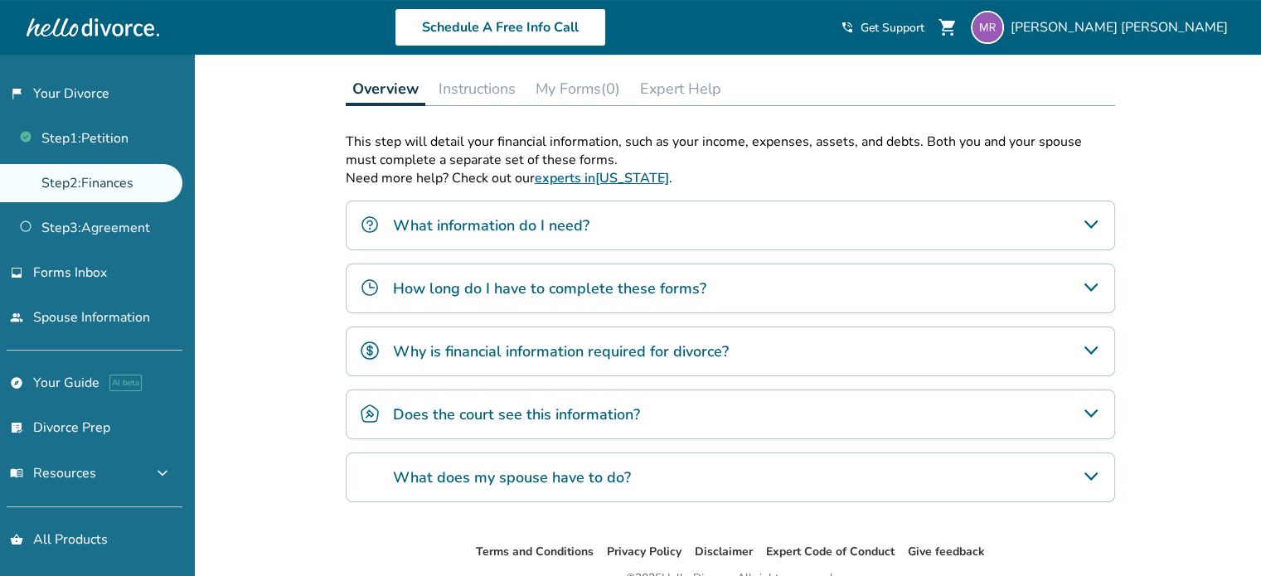
scroll to position [346, 0]
click at [401, 399] on div "Does the court see this information?" at bounding box center [730, 415] width 769 height 50
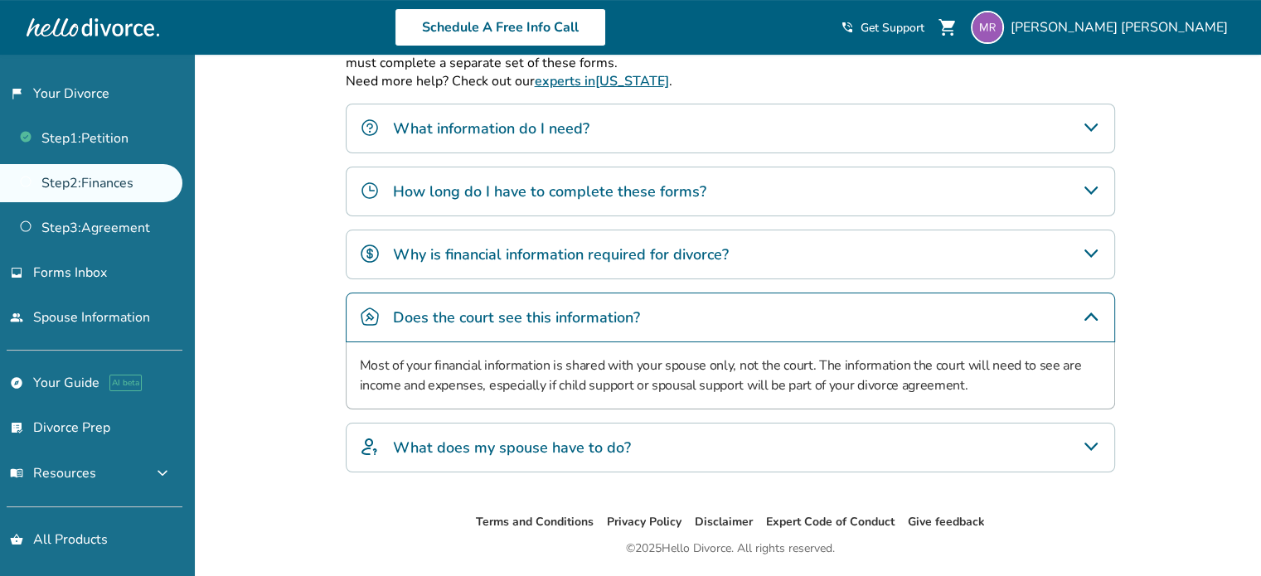
scroll to position [443, 0]
click at [486, 447] on h4 "What does my spouse have to do?" at bounding box center [512, 449] width 238 height 22
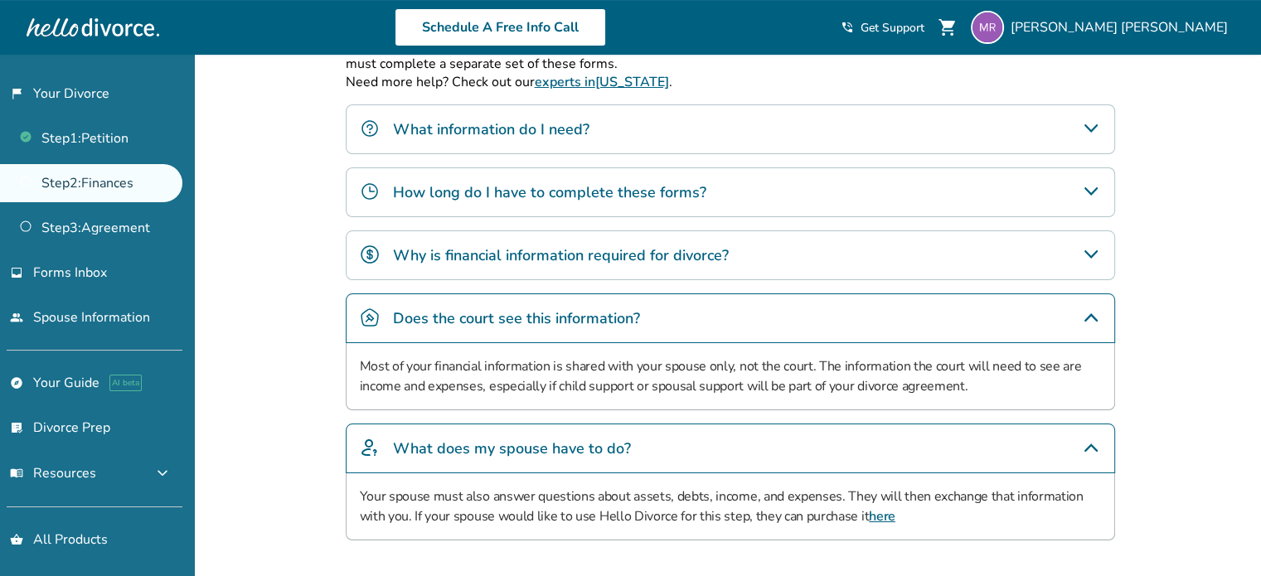
click at [321, 462] on div "Added to cart Step 0 2 Share your financial information. Fill out your forms Co…" at bounding box center [630, 153] width 1261 height 1085
click at [441, 448] on h4 "What does my spouse have to do?" at bounding box center [512, 449] width 238 height 22
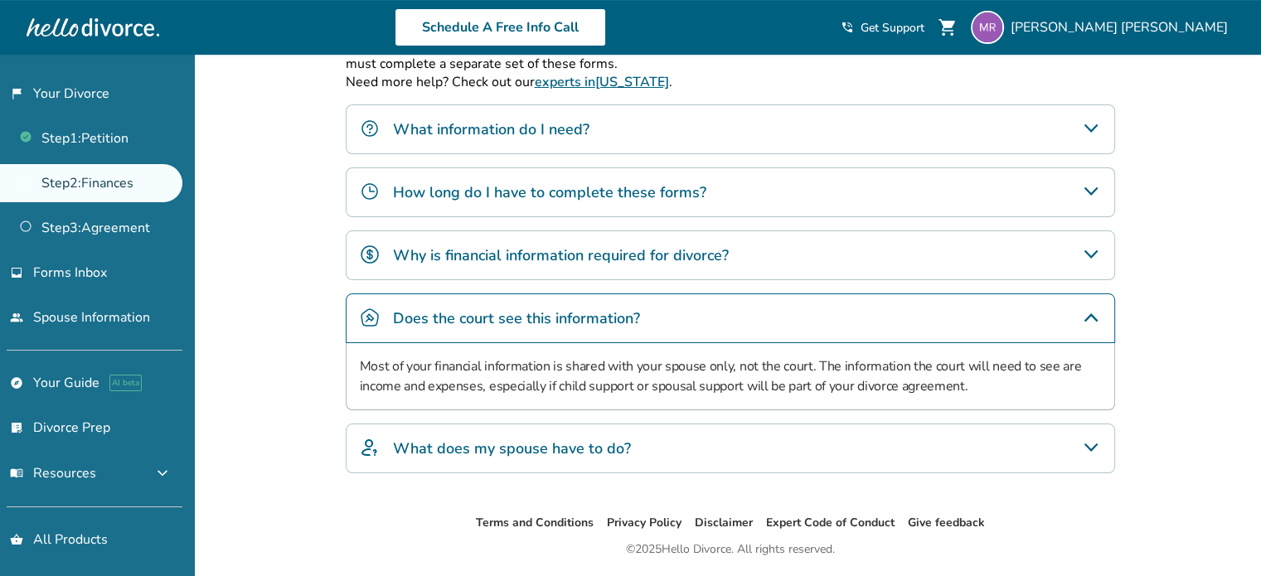
click at [451, 317] on h4 "Does the court see this information?" at bounding box center [516, 319] width 247 height 22
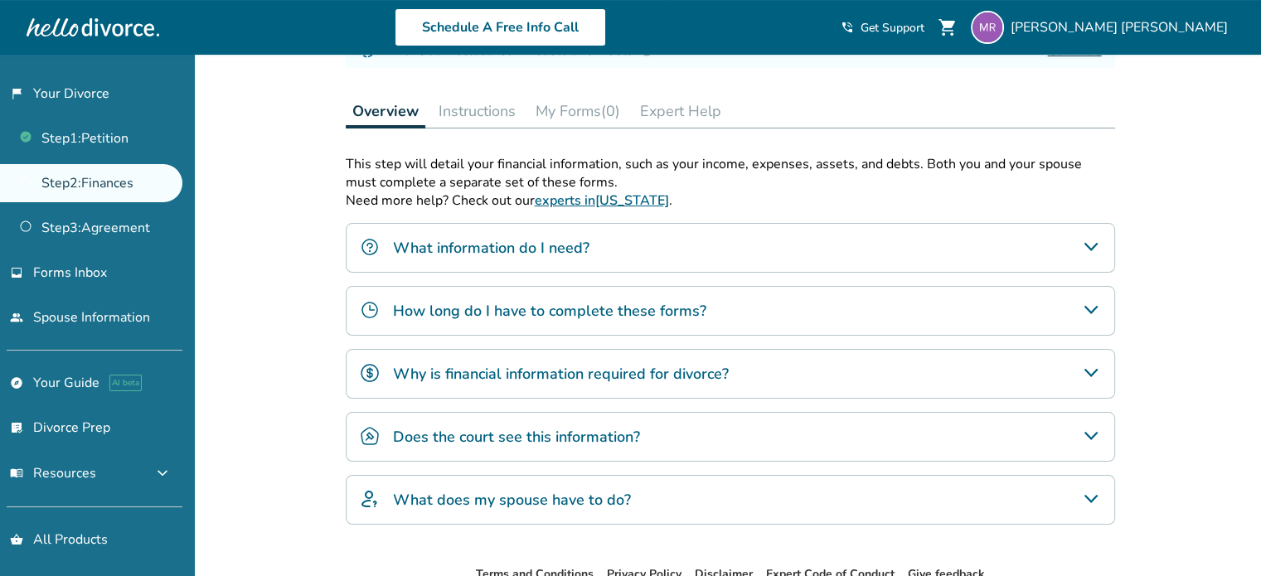
scroll to position [328, 0]
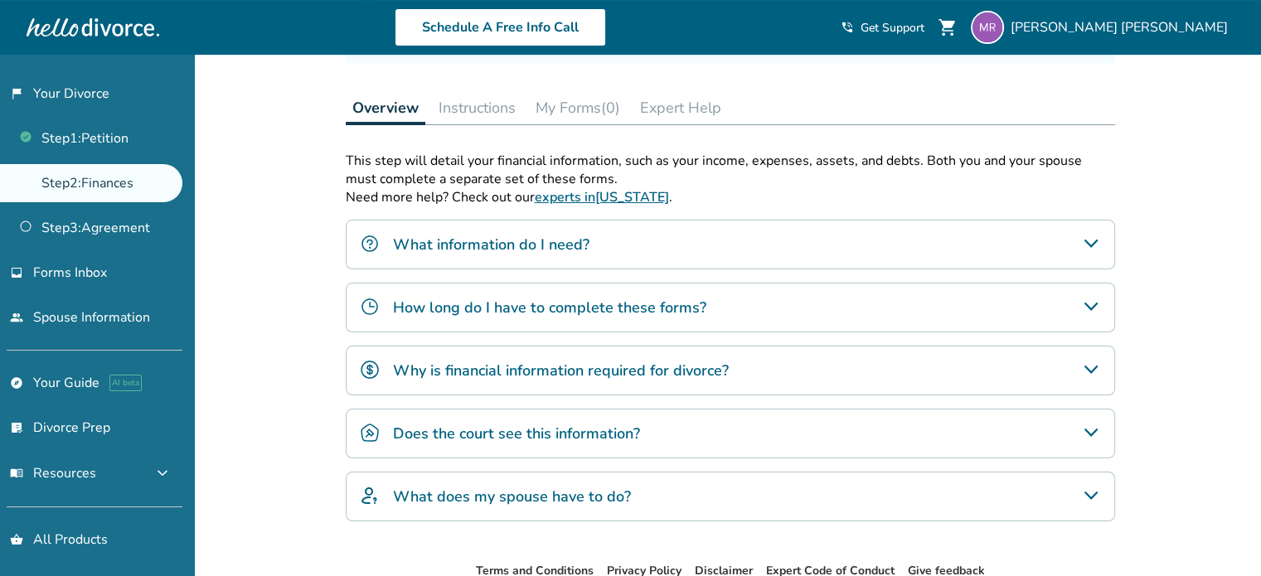
click at [272, 230] on div "Added to cart Step 0 2 Share your financial information. Fill out your forms Co…" at bounding box center [630, 201] width 1261 height 951
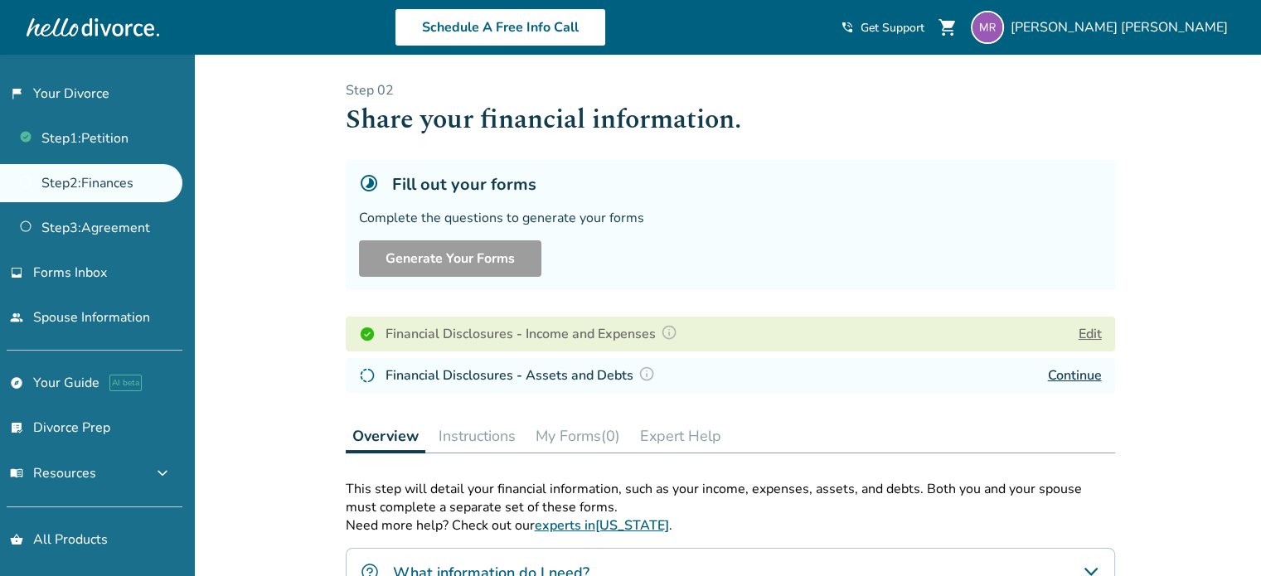
scroll to position [3, 0]
